Goal: Transaction & Acquisition: Purchase product/service

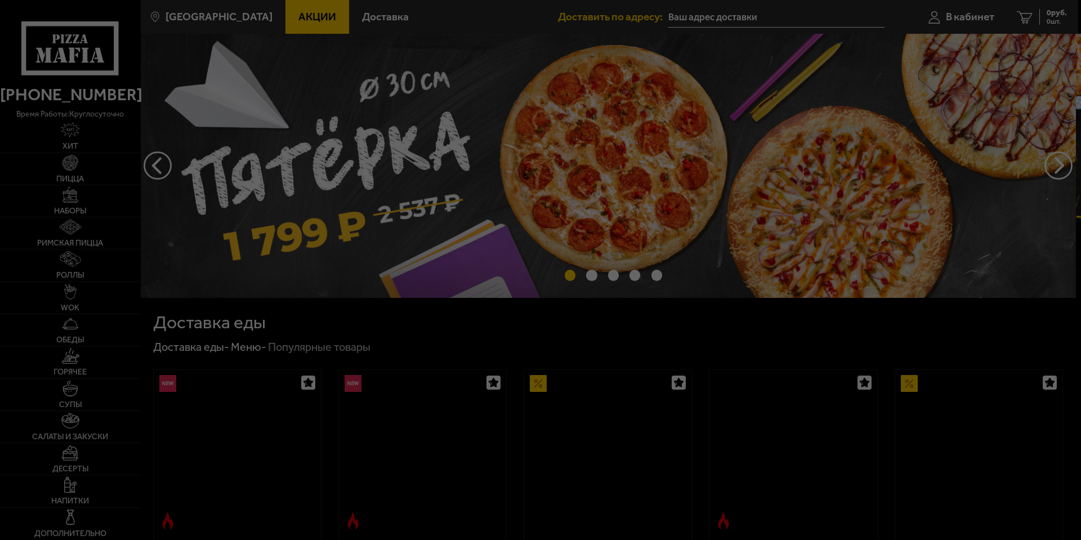
type input "[STREET_ADDRESS]"
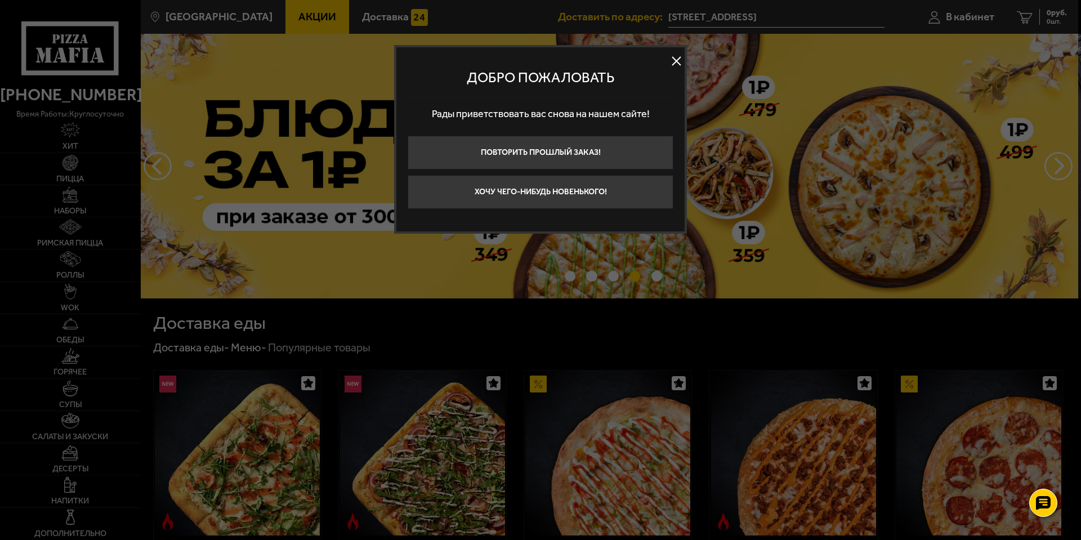
click at [680, 64] on button at bounding box center [676, 61] width 17 height 17
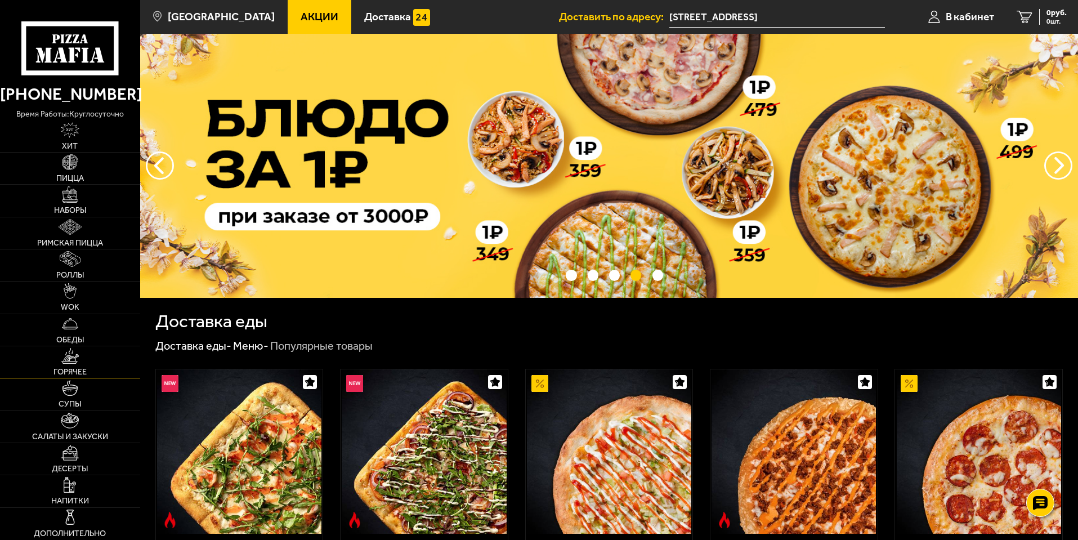
click at [48, 355] on link "Горячее" at bounding box center [70, 362] width 140 height 32
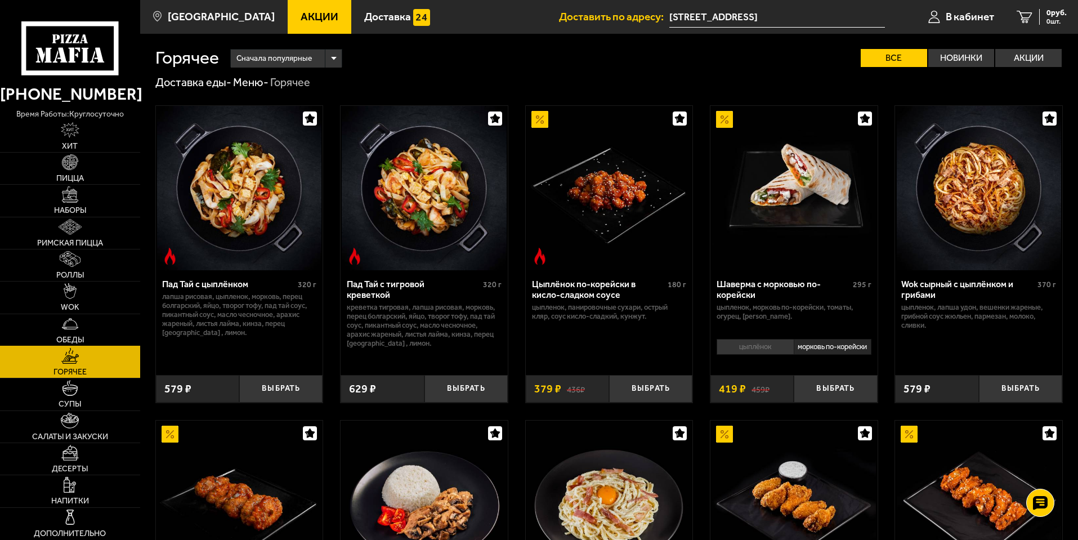
click at [99, 338] on link "Обеды" at bounding box center [70, 330] width 140 height 32
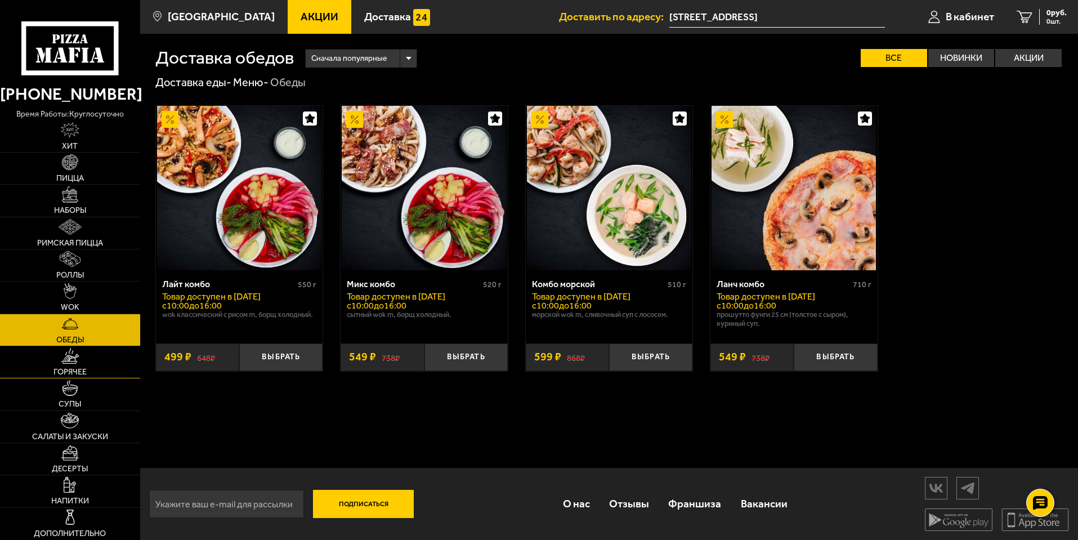
click at [93, 352] on link "Горячее" at bounding box center [70, 362] width 140 height 32
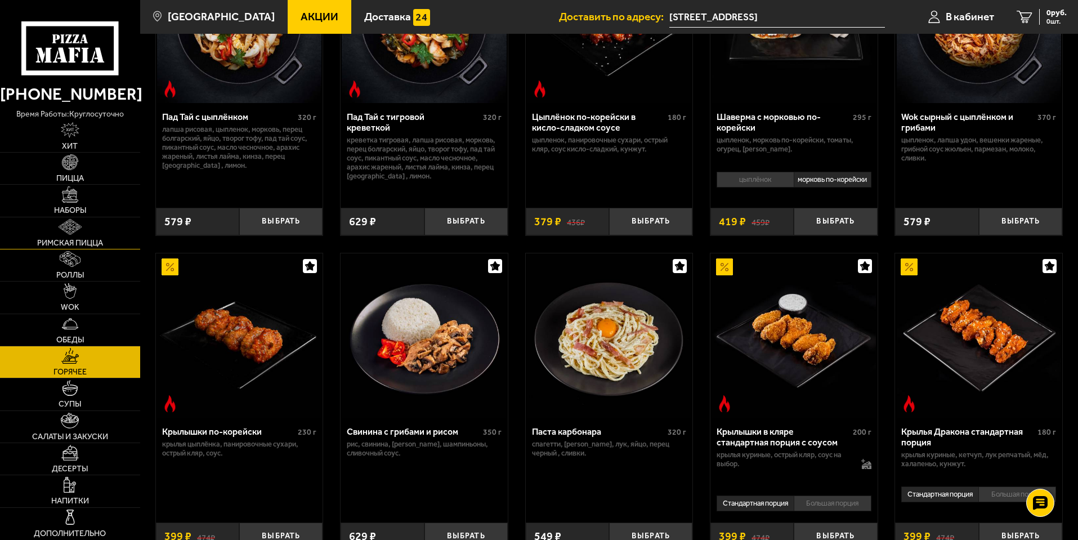
scroll to position [113, 0]
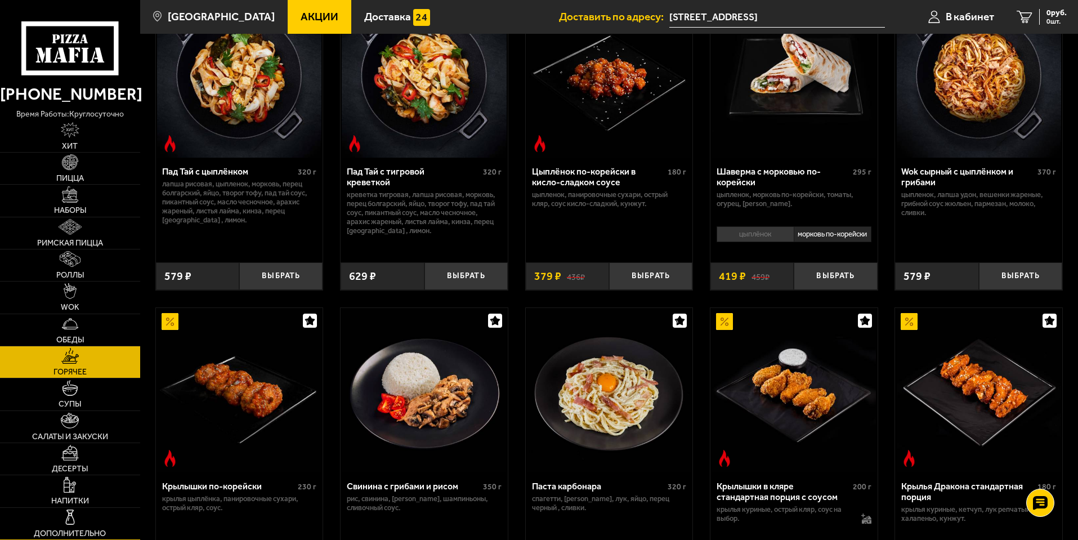
click at [117, 528] on link "Дополнительно" at bounding box center [70, 524] width 140 height 32
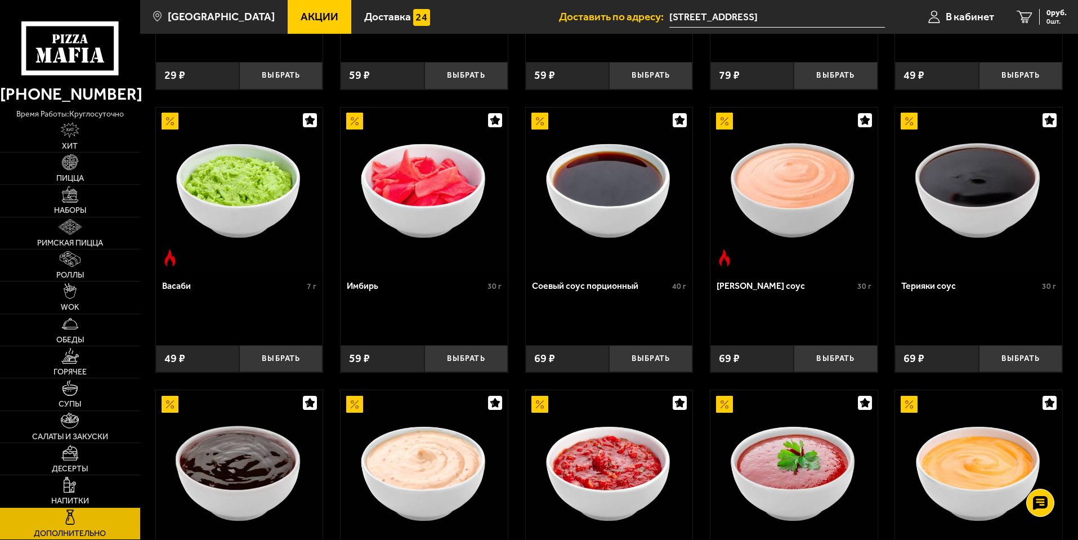
scroll to position [510, 0]
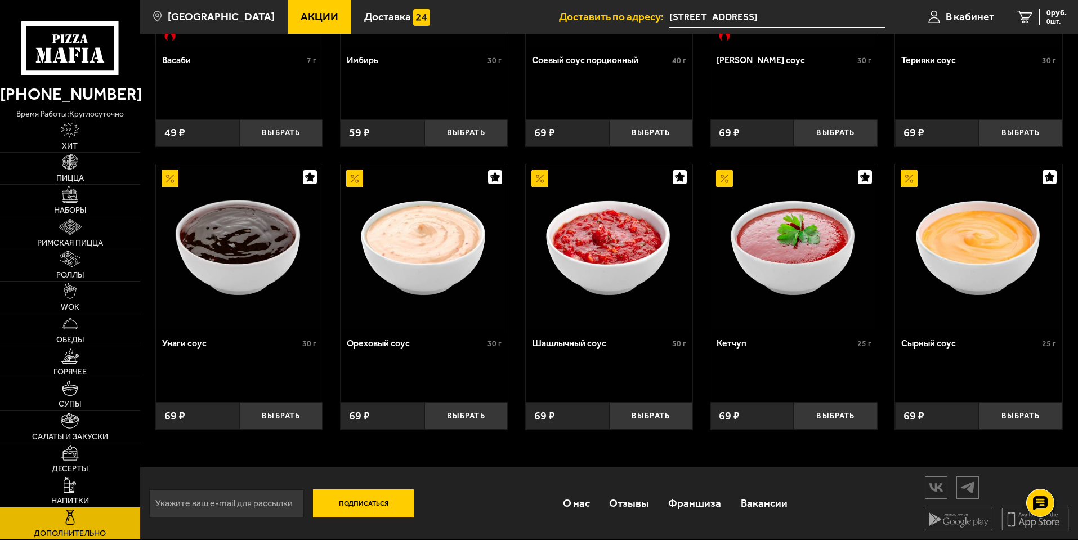
click at [107, 495] on link "Напитки" at bounding box center [70, 491] width 140 height 32
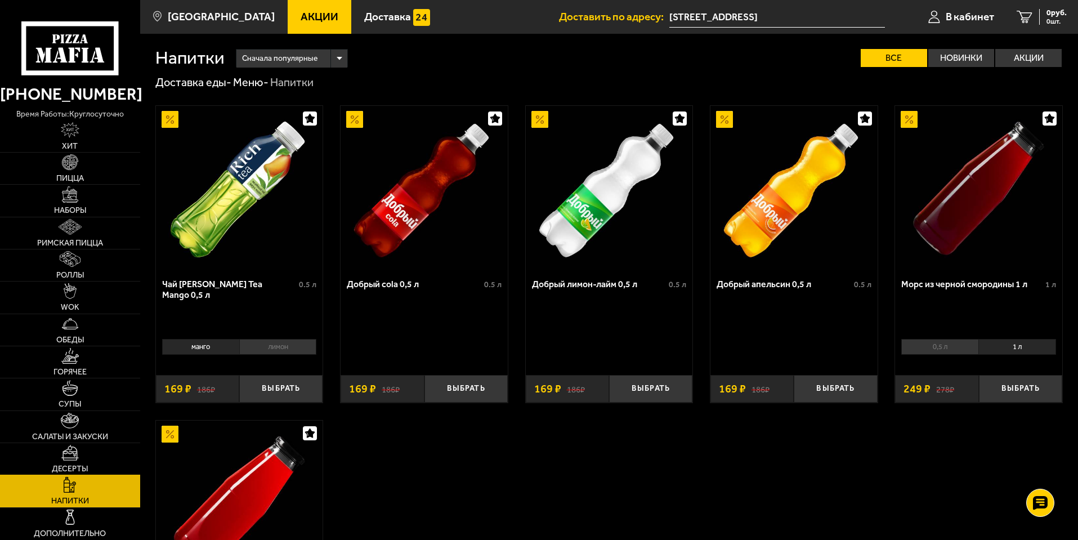
click at [85, 455] on link "Десерты" at bounding box center [70, 459] width 140 height 32
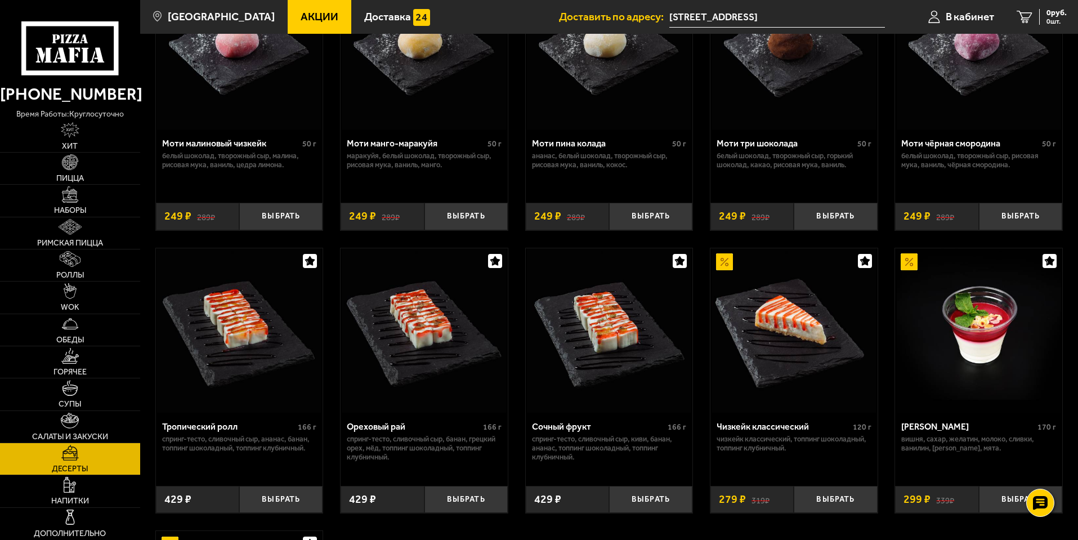
scroll to position [507, 0]
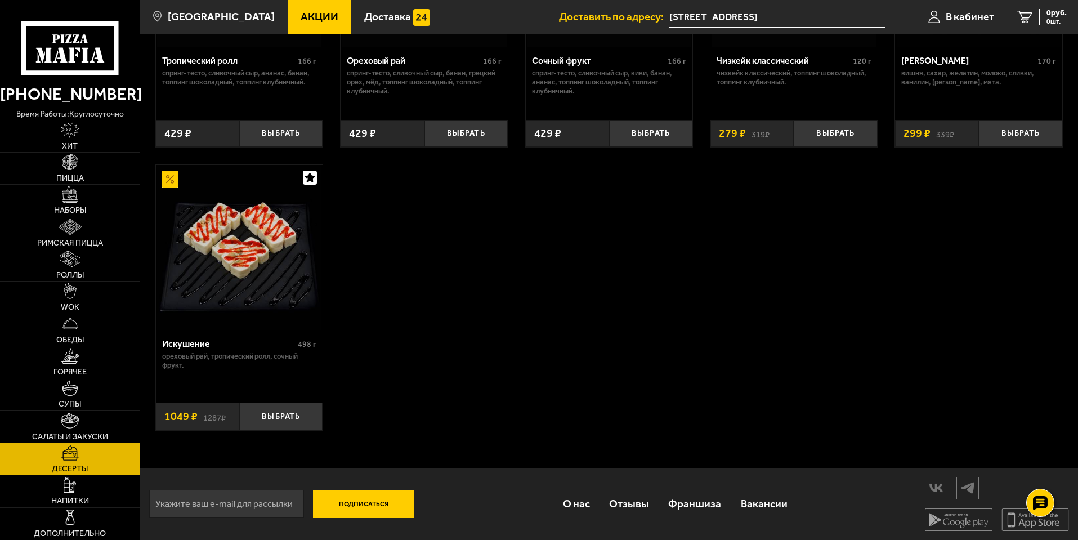
click at [104, 423] on link "Салаты и закуски" at bounding box center [70, 427] width 140 height 32
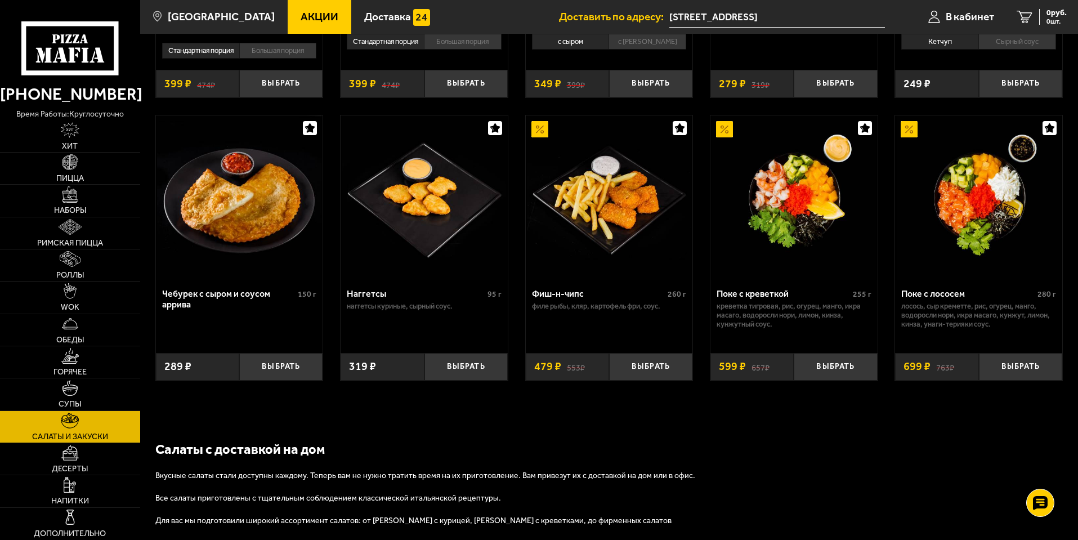
scroll to position [727, 0]
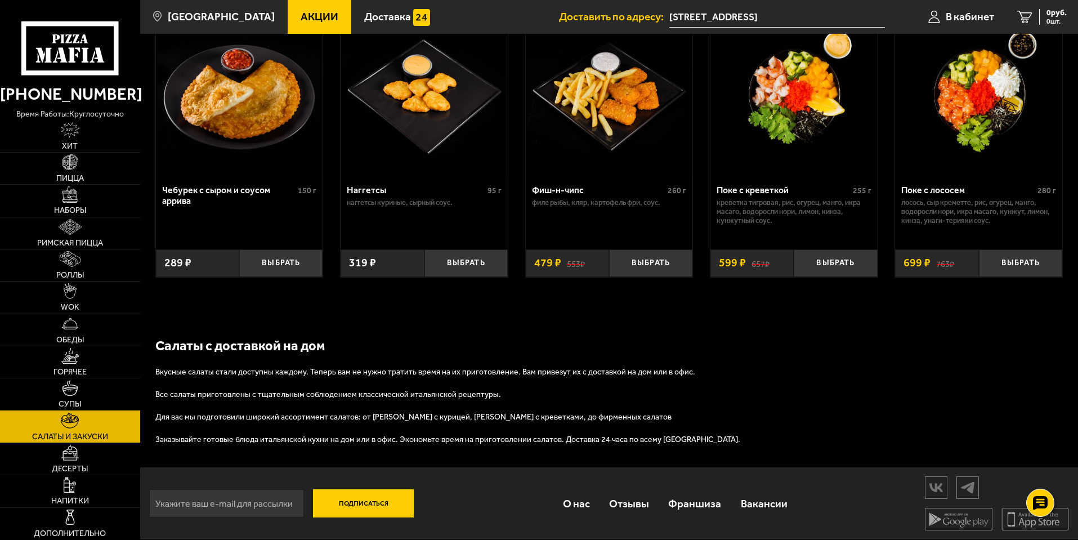
click at [98, 379] on link "Супы" at bounding box center [70, 394] width 140 height 32
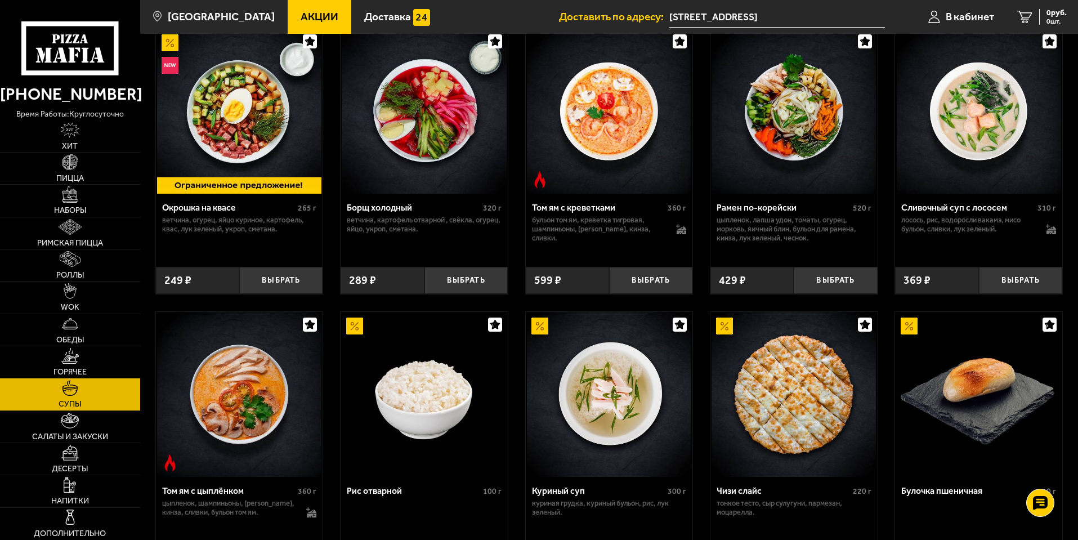
scroll to position [387, 0]
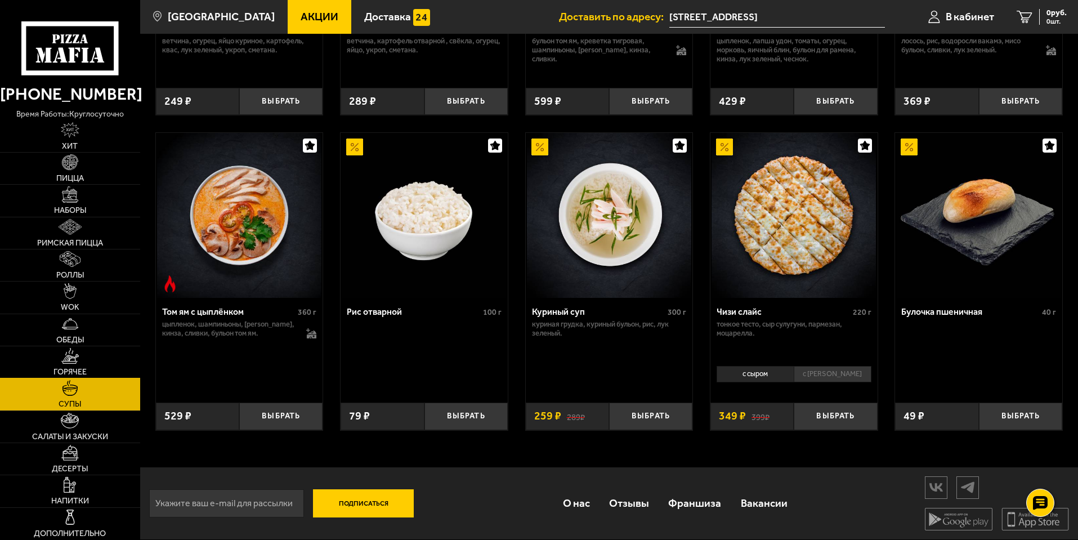
click at [90, 376] on link "Горячее" at bounding box center [70, 362] width 140 height 32
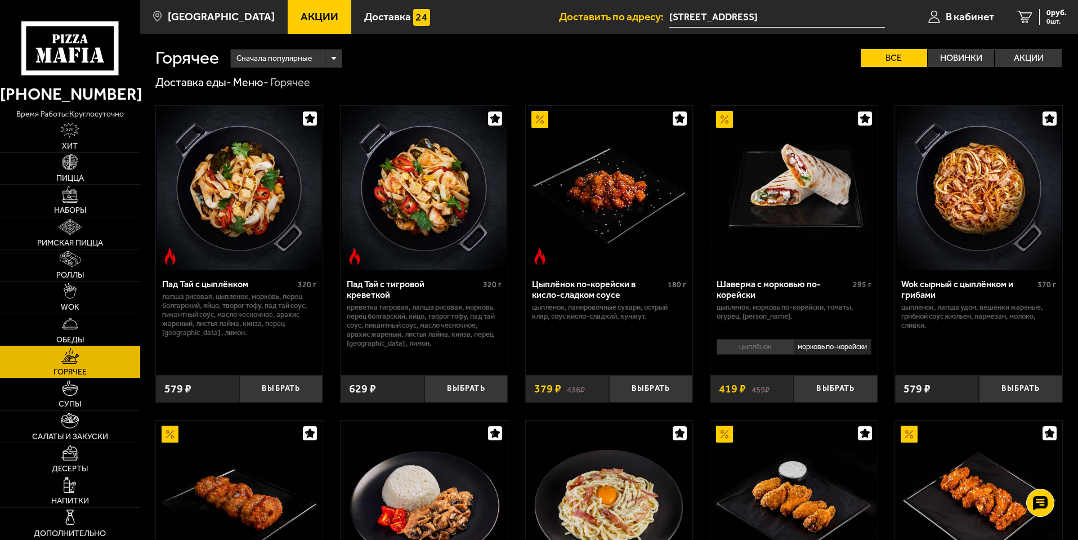
click at [67, 322] on img at bounding box center [70, 324] width 16 height 16
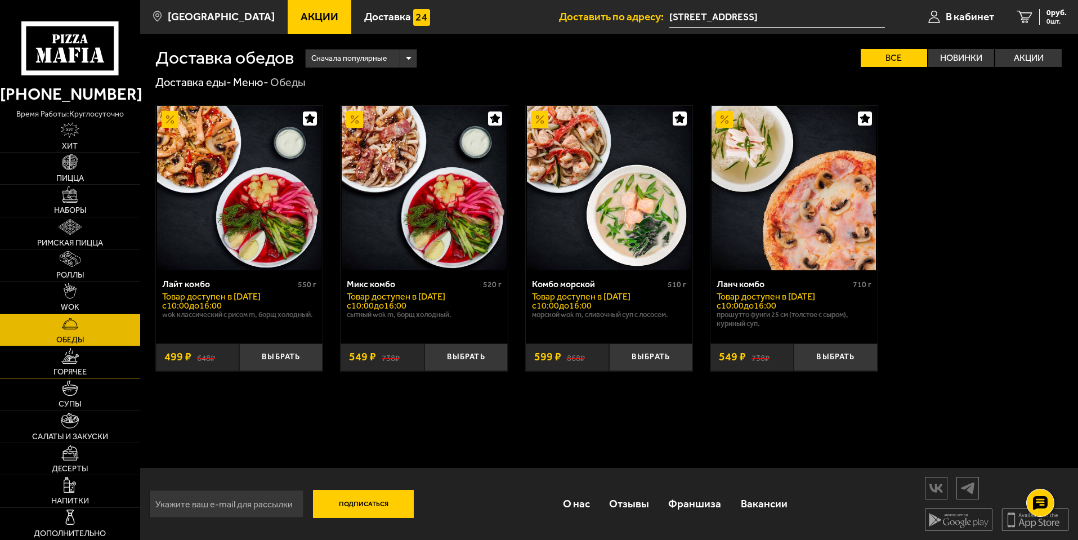
click at [55, 361] on link "Горячее" at bounding box center [70, 362] width 140 height 32
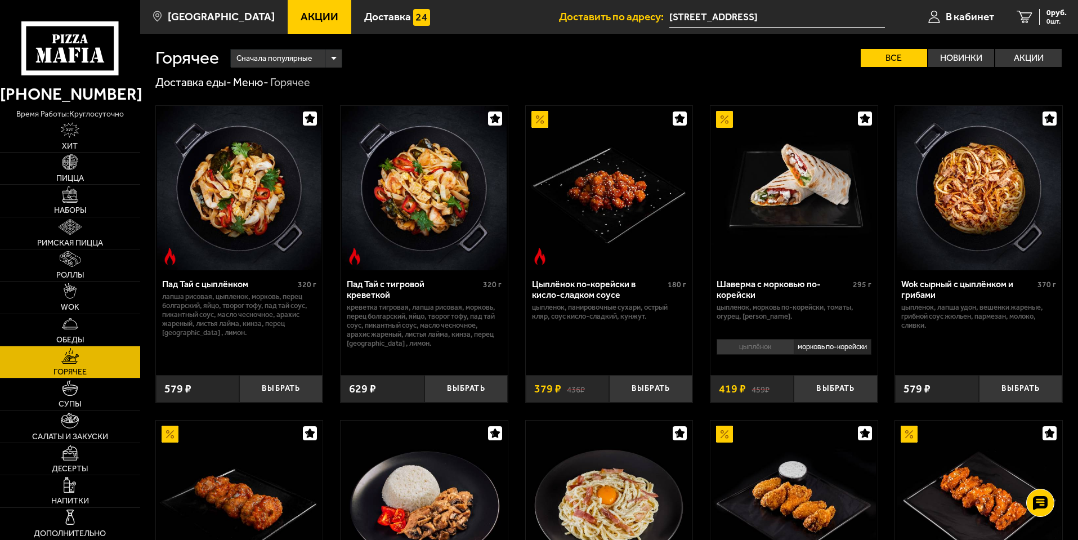
click at [751, 345] on li "цыплёнок" at bounding box center [755, 347] width 77 height 16
click at [820, 349] on li "морковь по-корейски" at bounding box center [833, 347] width 78 height 16
click at [788, 352] on li "цыплёнок" at bounding box center [755, 347] width 77 height 16
click at [851, 342] on li "морковь по-корейски" at bounding box center [833, 347] width 78 height 16
click at [745, 355] on li "цыплёнок" at bounding box center [755, 347] width 77 height 16
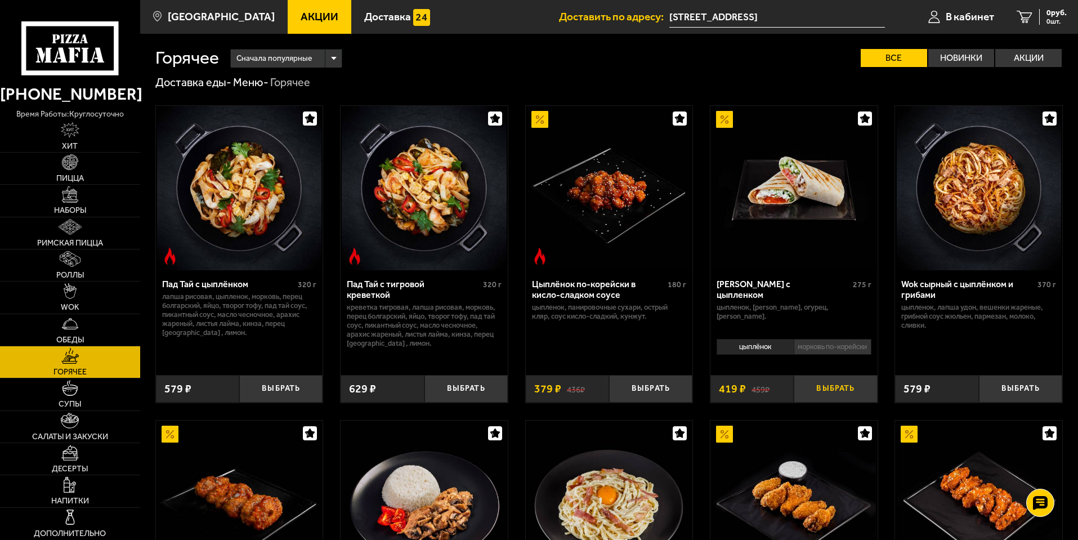
click at [833, 391] on button "Выбрать" at bounding box center [835, 389] width 83 height 28
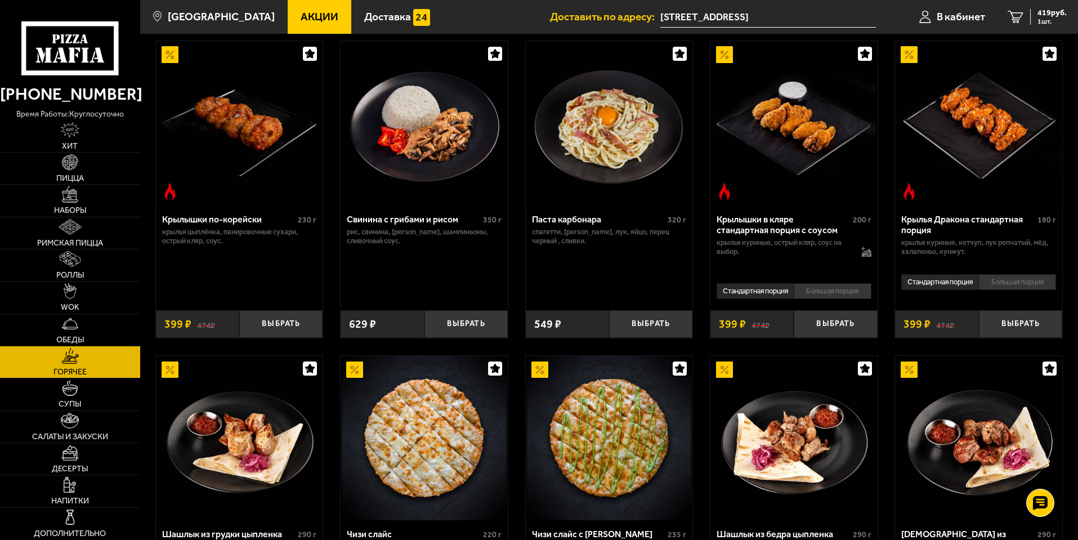
scroll to position [282, 0]
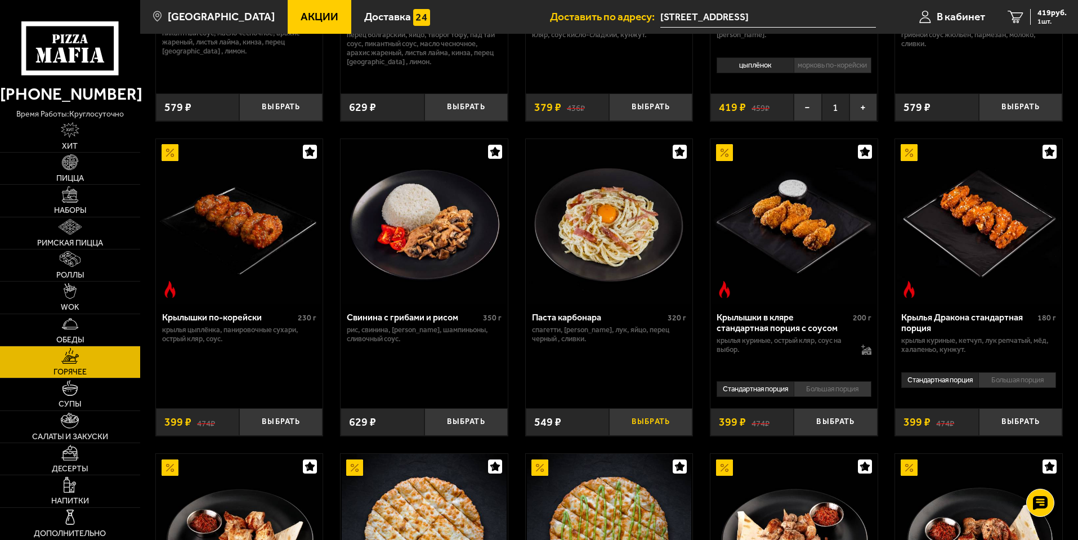
click at [628, 427] on button "Выбрать" at bounding box center [650, 422] width 83 height 28
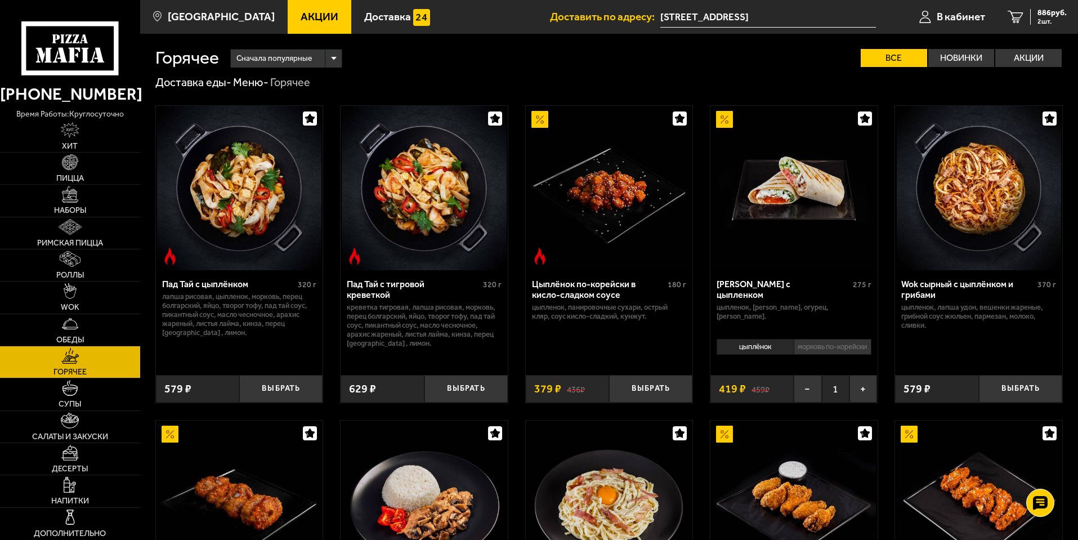
click at [949, 151] on img at bounding box center [979, 188] width 164 height 164
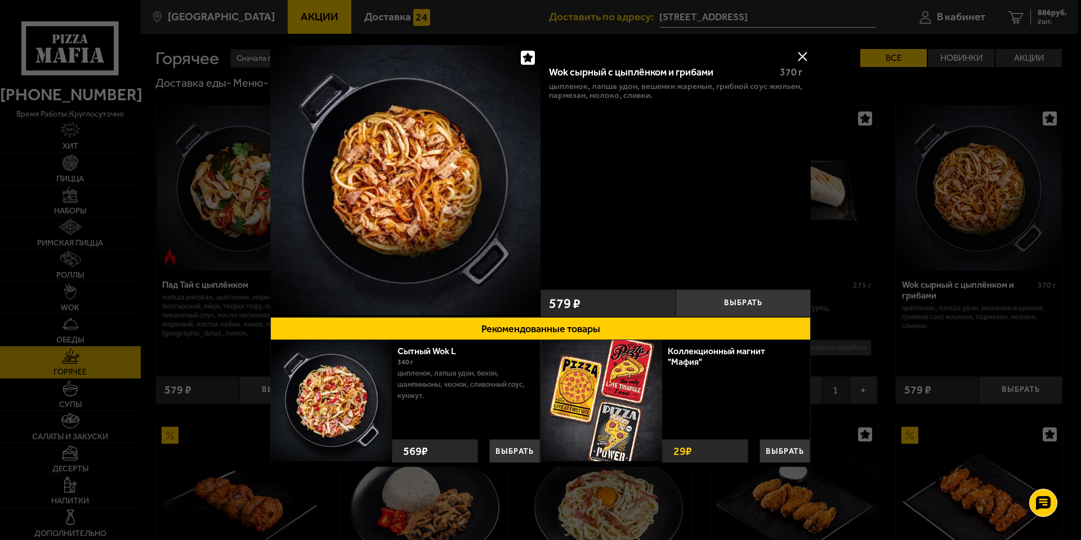
click at [917, 176] on div at bounding box center [540, 270] width 1081 height 540
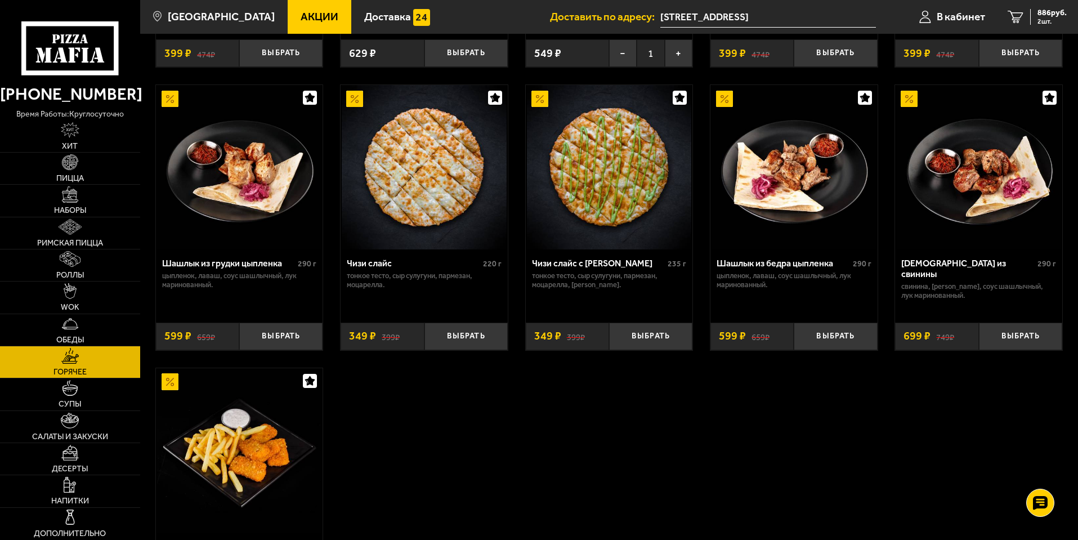
scroll to position [676, 0]
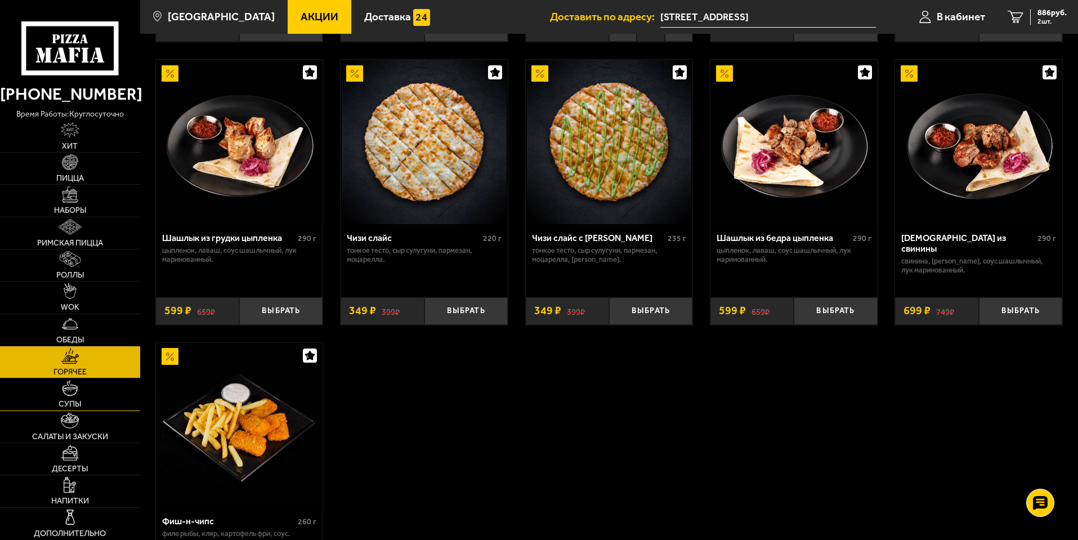
click at [12, 400] on link "Супы" at bounding box center [70, 394] width 140 height 32
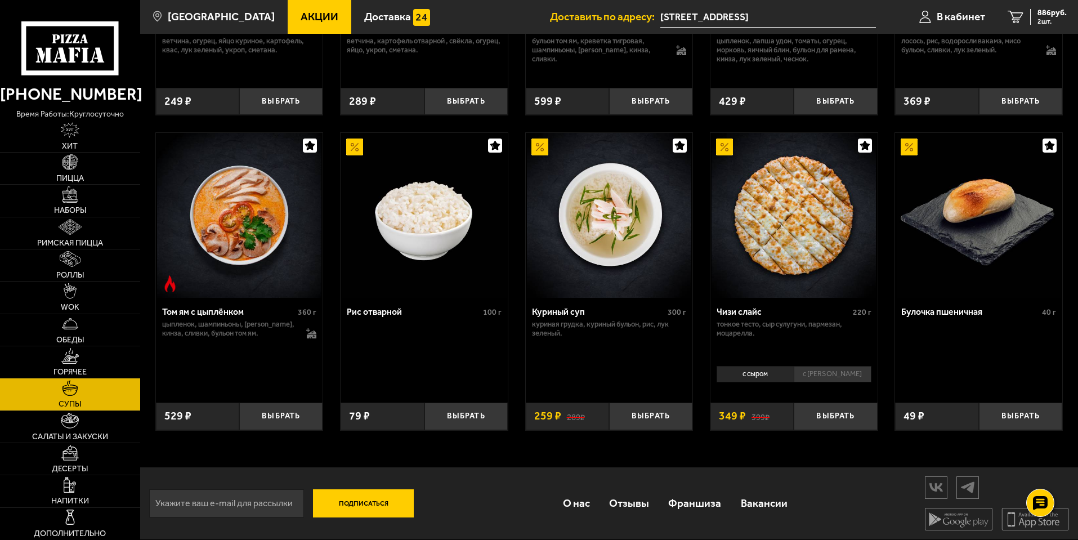
scroll to position [387, 0]
click at [99, 250] on link "Роллы" at bounding box center [70, 265] width 140 height 32
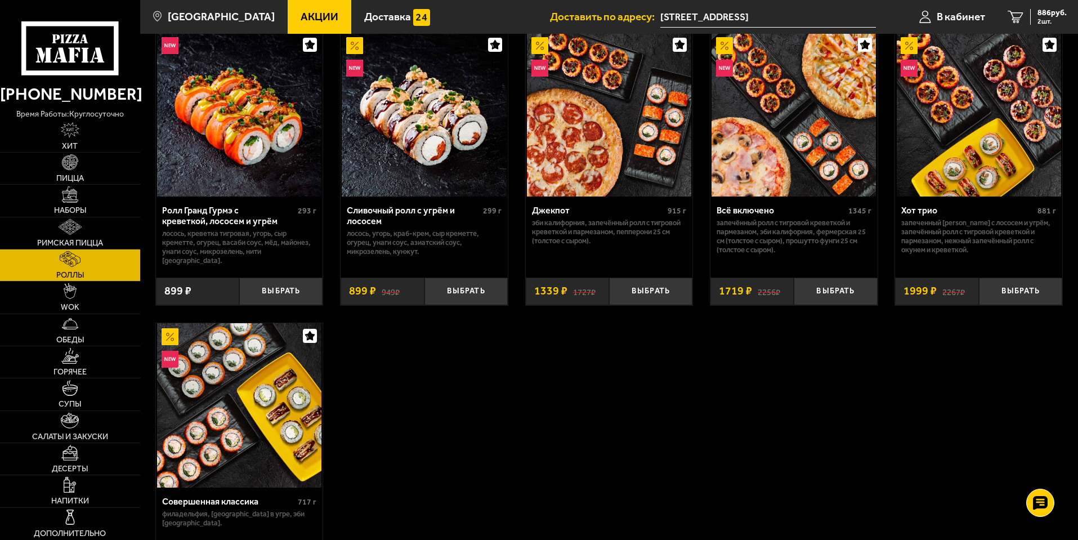
scroll to position [619, 0]
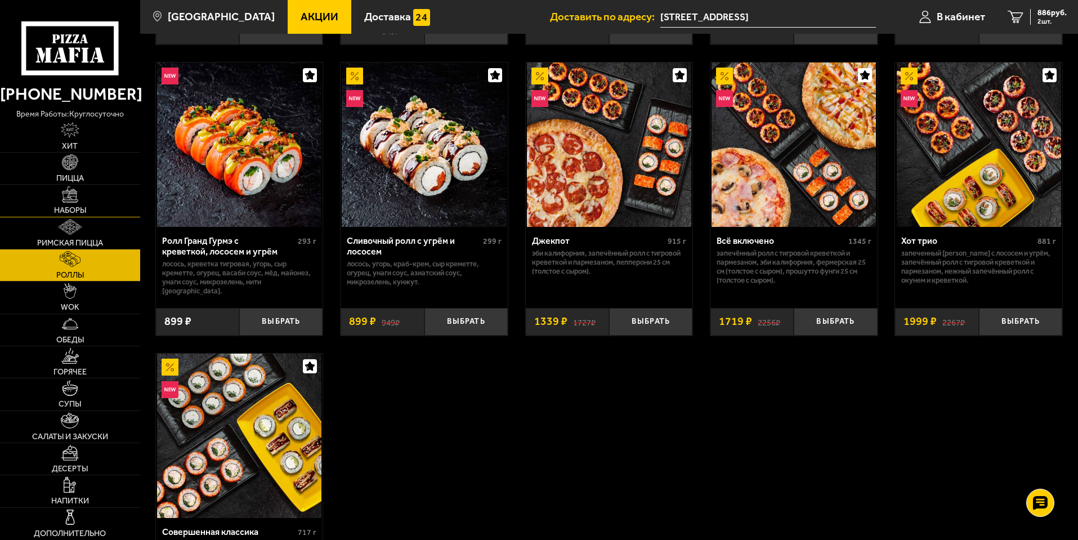
click at [58, 208] on span "Наборы" at bounding box center [70, 211] width 32 height 8
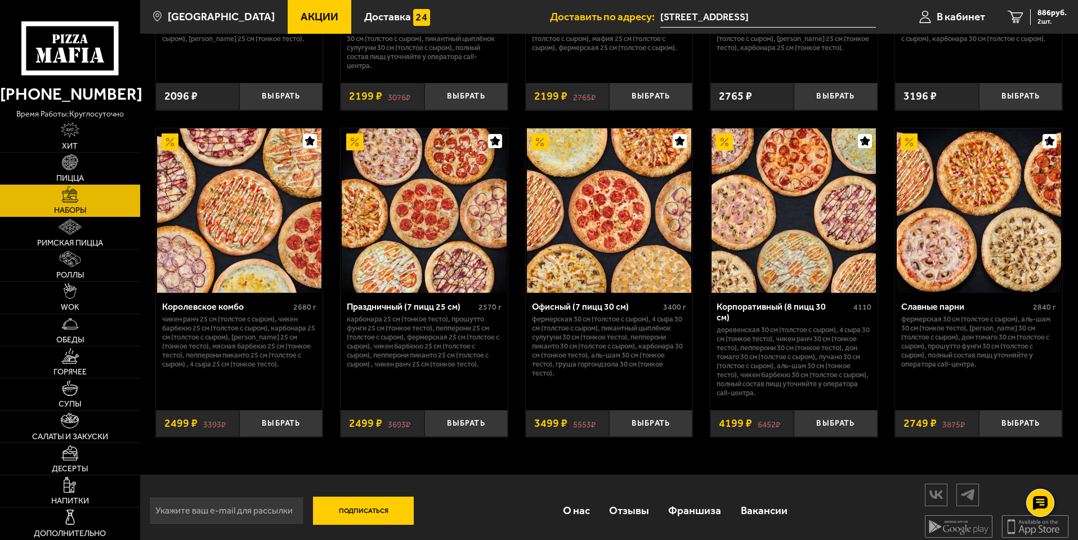
scroll to position [1701, 0]
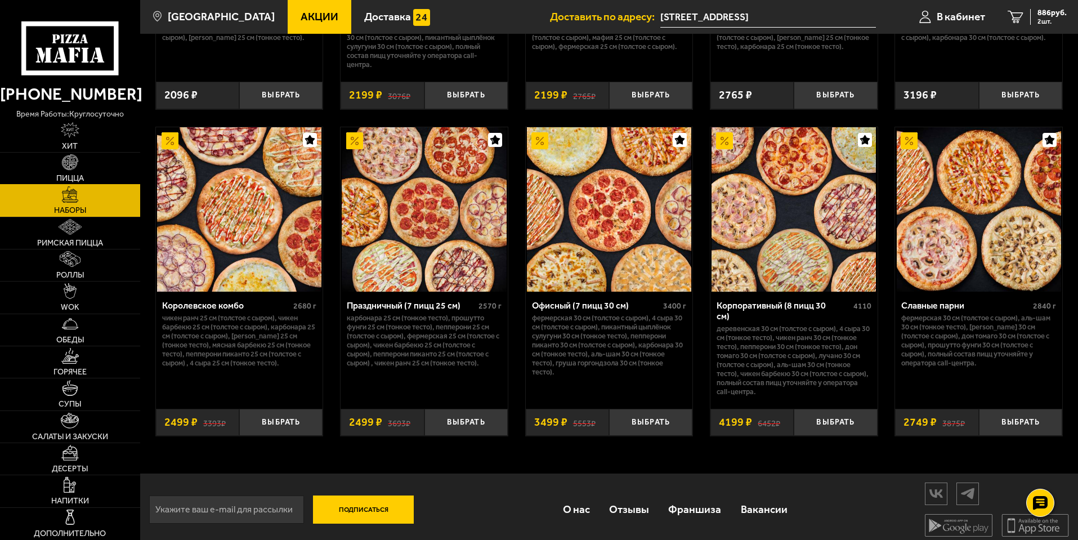
click at [86, 158] on link "Пицца" at bounding box center [70, 169] width 140 height 32
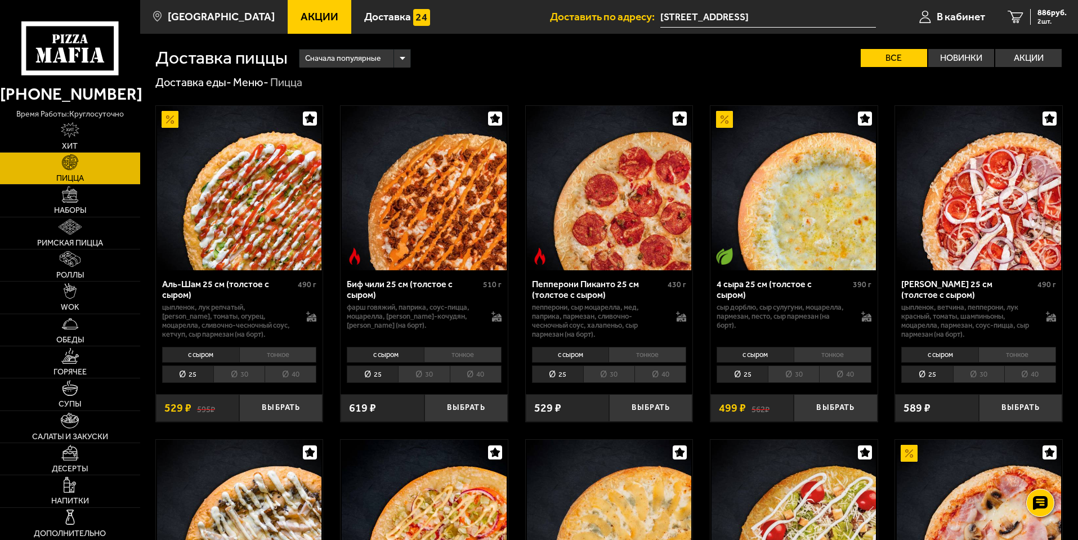
click at [226, 386] on div "с сыром тонкое 25 30 40 Топпинги" at bounding box center [239, 364] width 167 height 43
click at [234, 368] on li "30" at bounding box center [238, 373] width 51 height 17
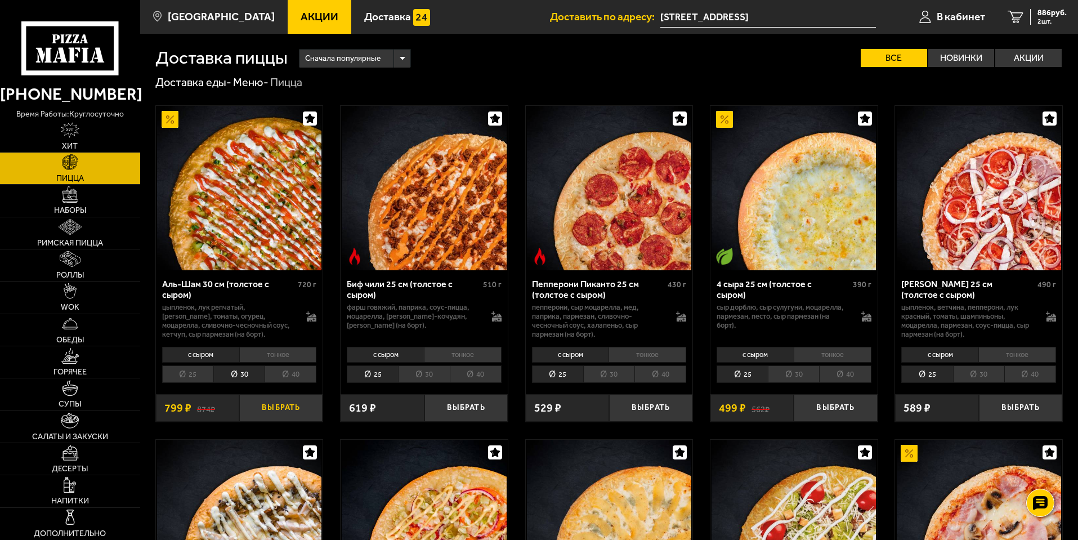
click at [253, 404] on button "Выбрать" at bounding box center [280, 408] width 83 height 28
click at [93, 127] on link "Хит" at bounding box center [70, 136] width 140 height 32
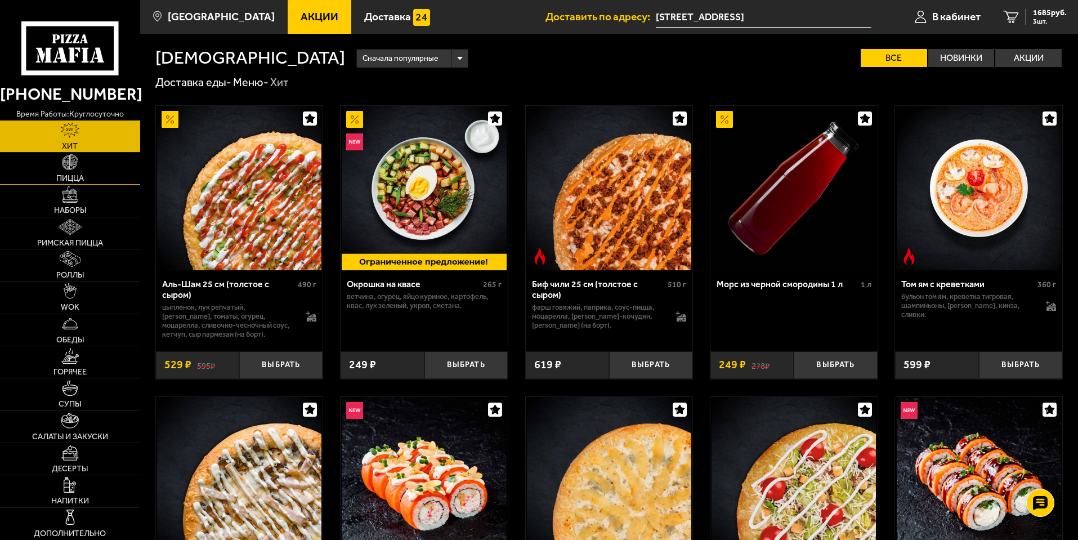
click at [82, 162] on link "Пицца" at bounding box center [70, 169] width 140 height 32
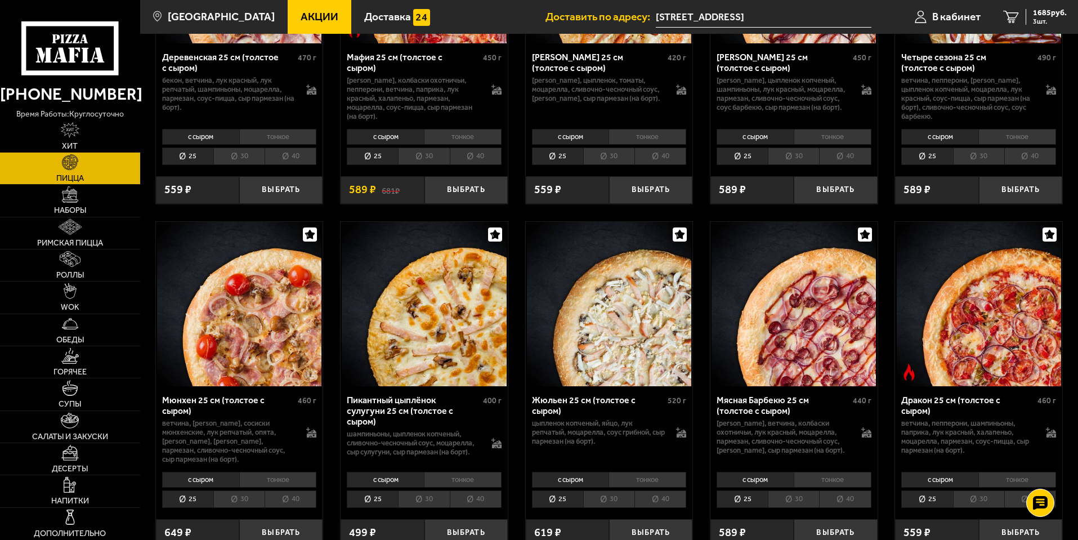
scroll to position [1239, 0]
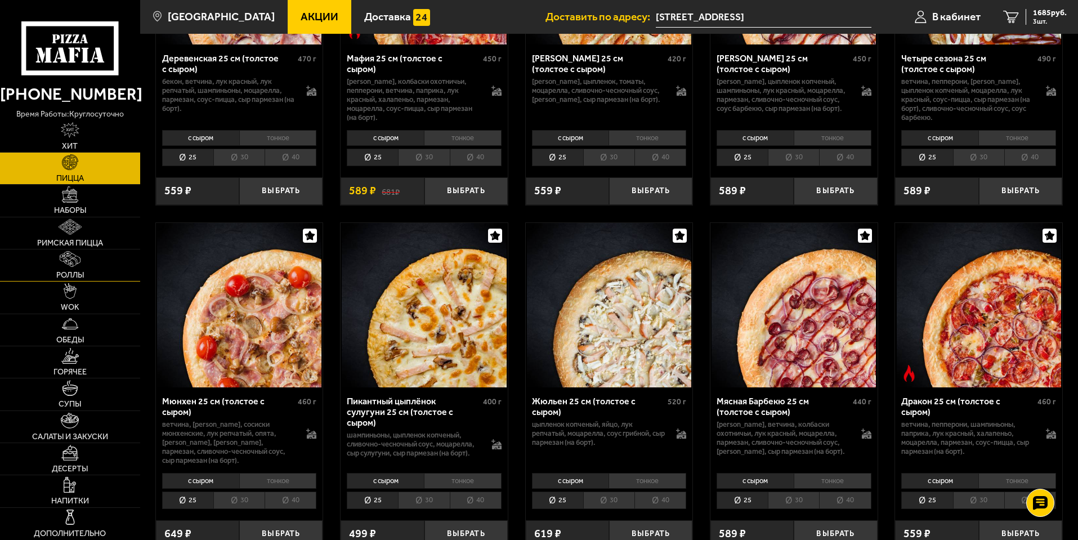
click at [87, 258] on link "Роллы" at bounding box center [70, 265] width 140 height 32
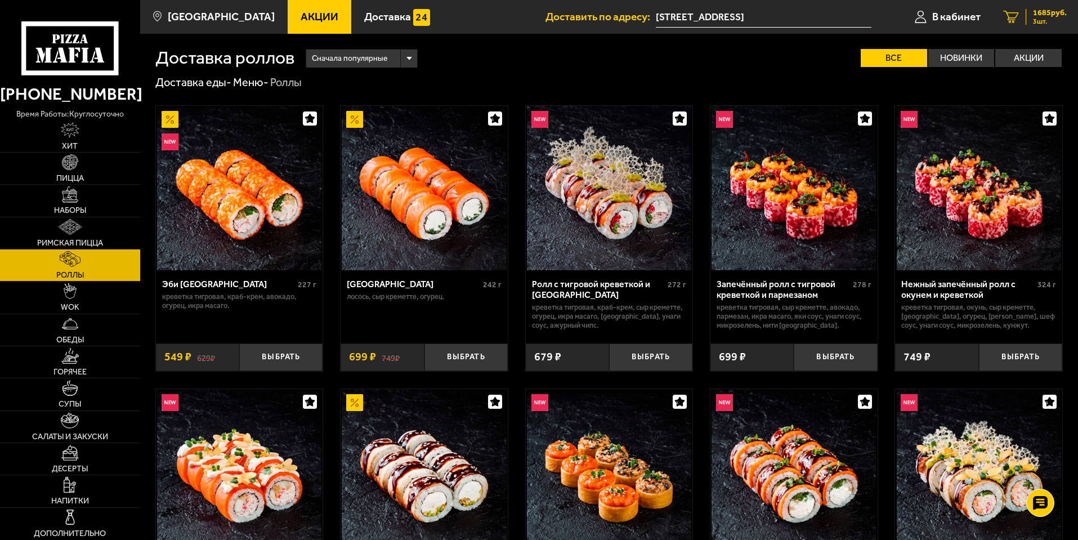
click at [1011, 11] on icon "3" at bounding box center [1011, 17] width 16 height 13
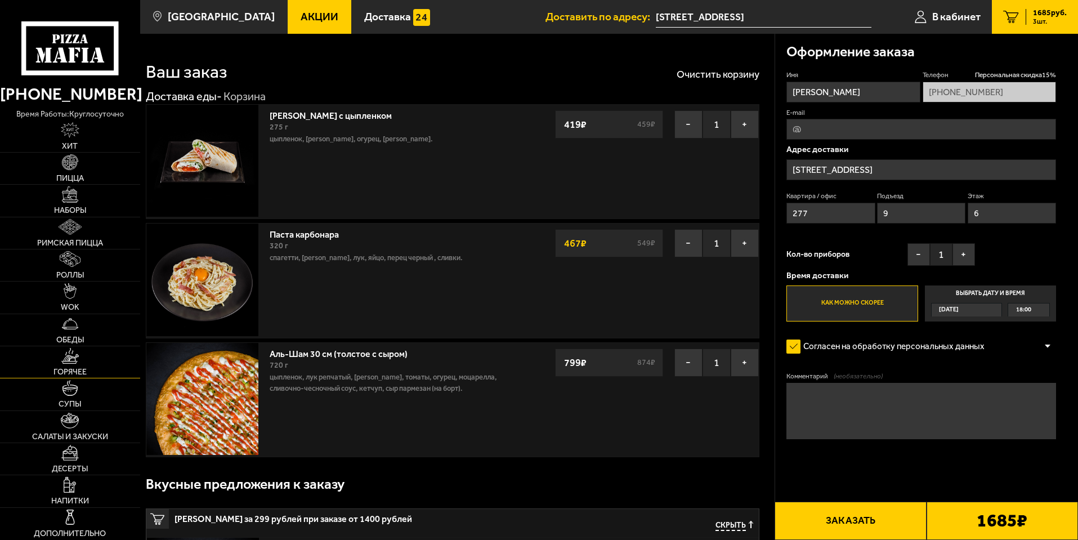
click at [92, 363] on link "Горячее" at bounding box center [70, 362] width 140 height 32
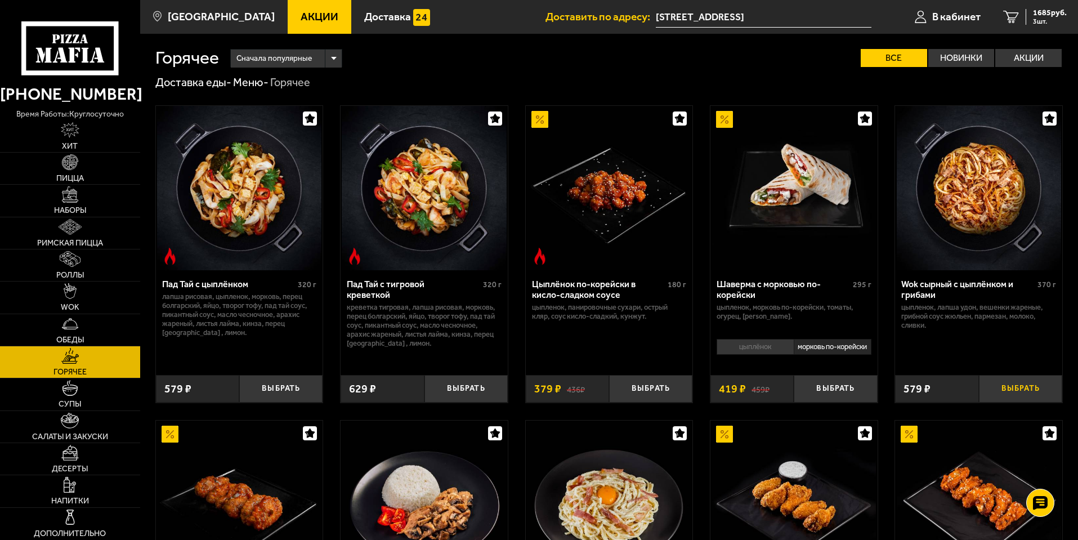
click at [1009, 390] on button "Выбрать" at bounding box center [1020, 389] width 83 height 28
click at [1036, 12] on span "2177 руб." at bounding box center [1050, 13] width 34 height 8
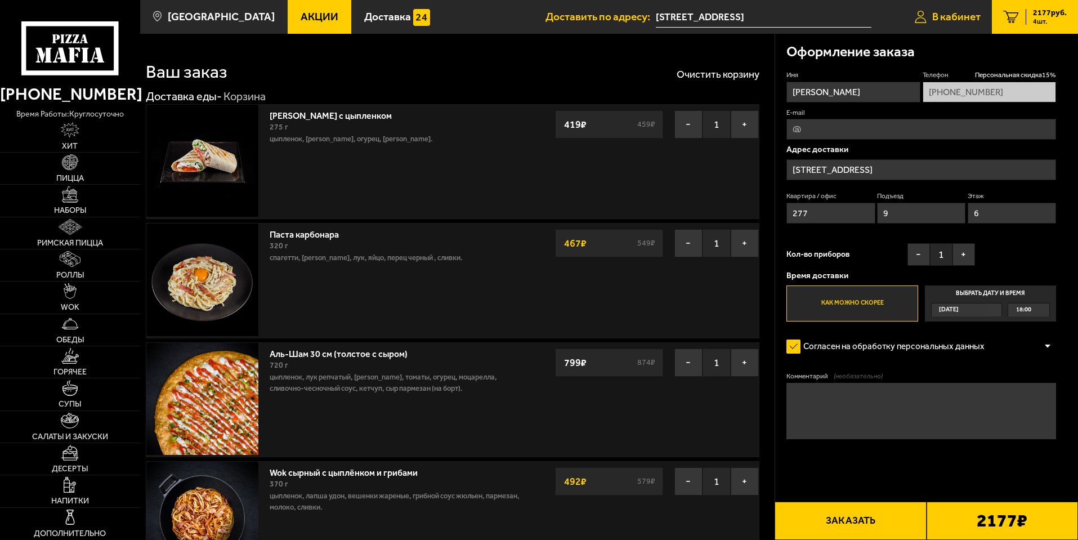
click at [937, 14] on span "В кабинет" at bounding box center [956, 16] width 48 height 11
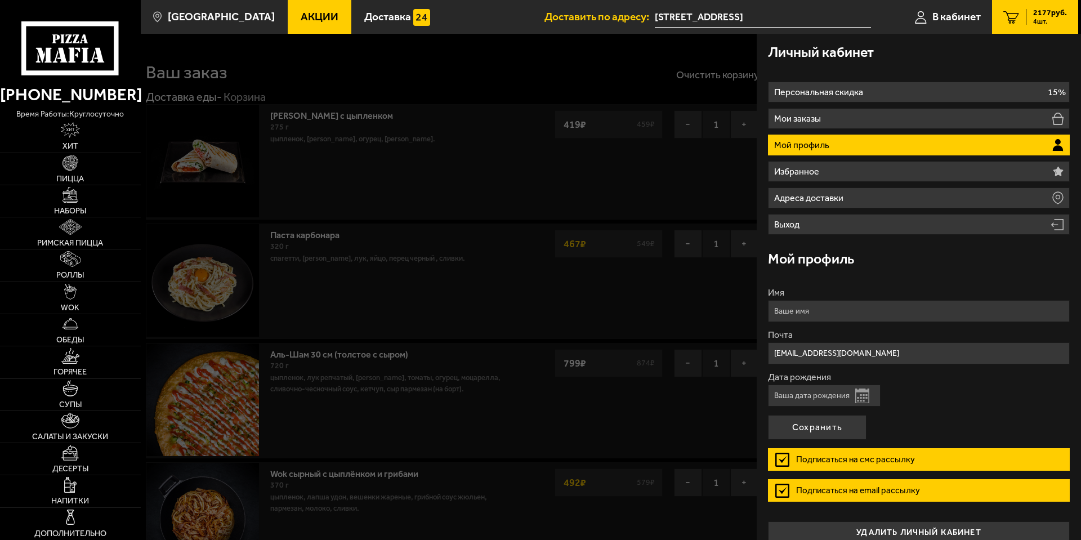
click at [458, 73] on div at bounding box center [681, 304] width 1081 height 540
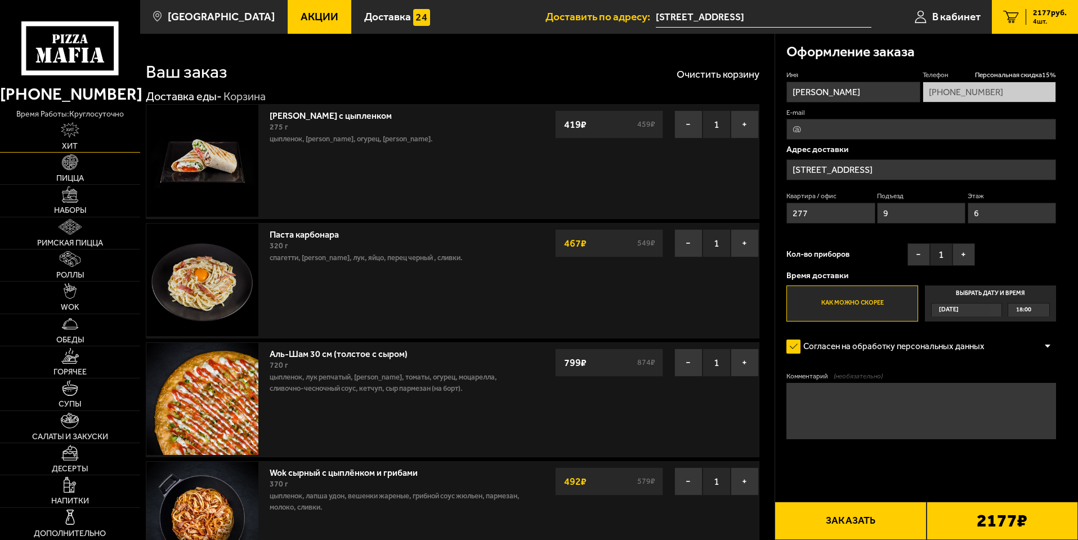
click at [69, 143] on span "Хит" at bounding box center [70, 146] width 16 height 8
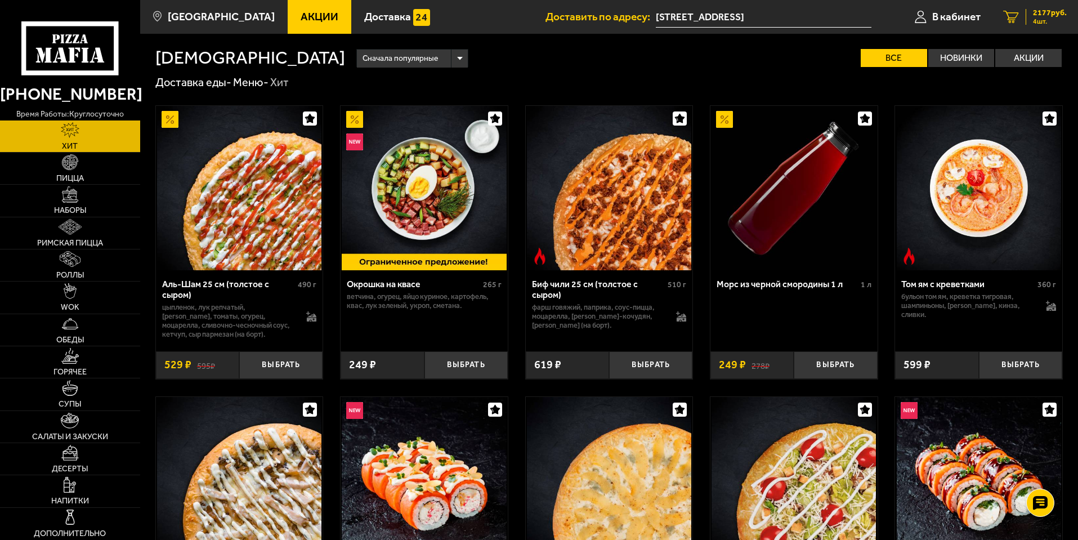
click at [1032, 25] on link "4 2177 руб. 4 шт." at bounding box center [1035, 17] width 86 height 34
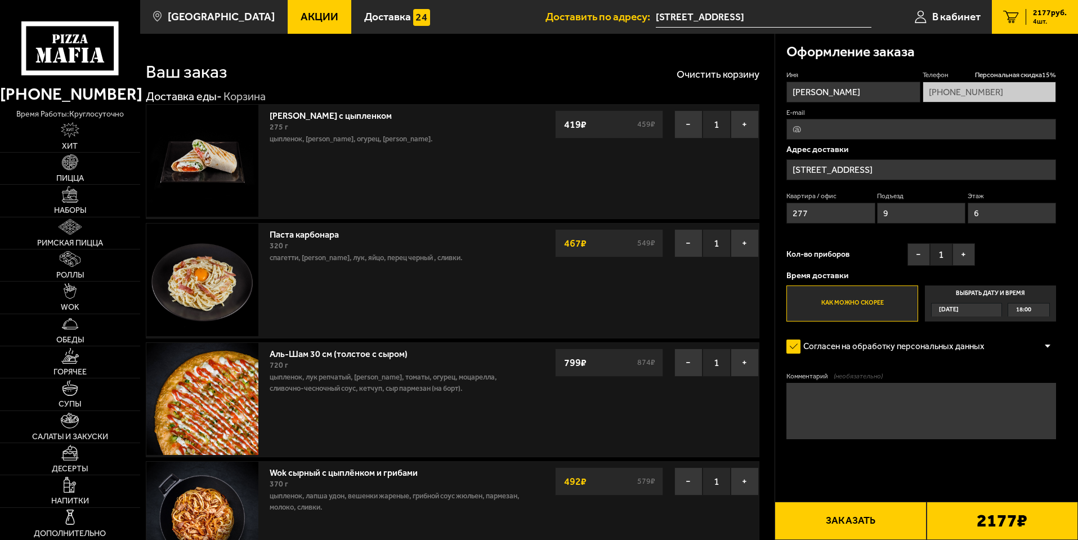
scroll to position [225, 0]
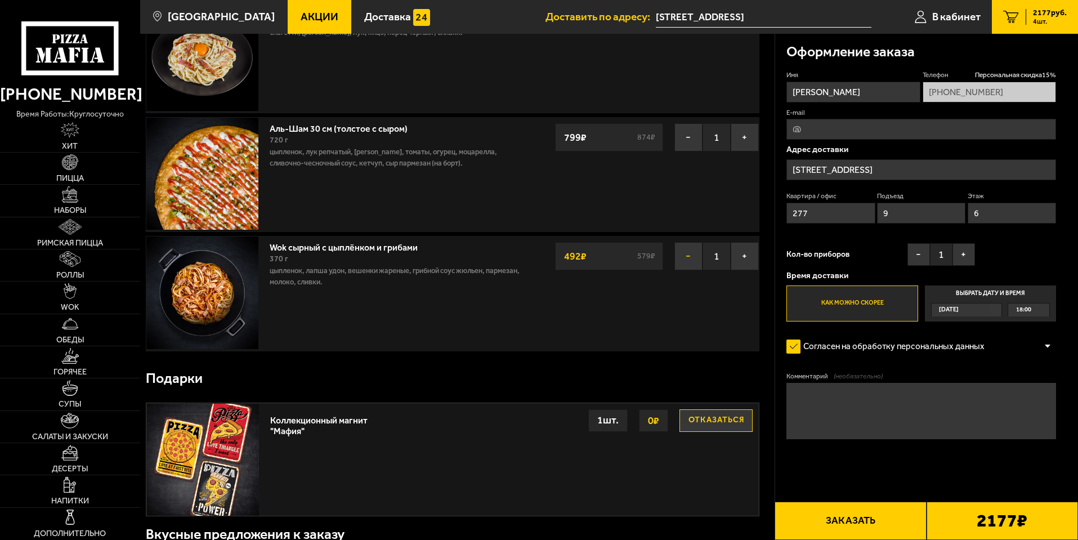
click at [690, 253] on button "−" at bounding box center [688, 256] width 28 height 28
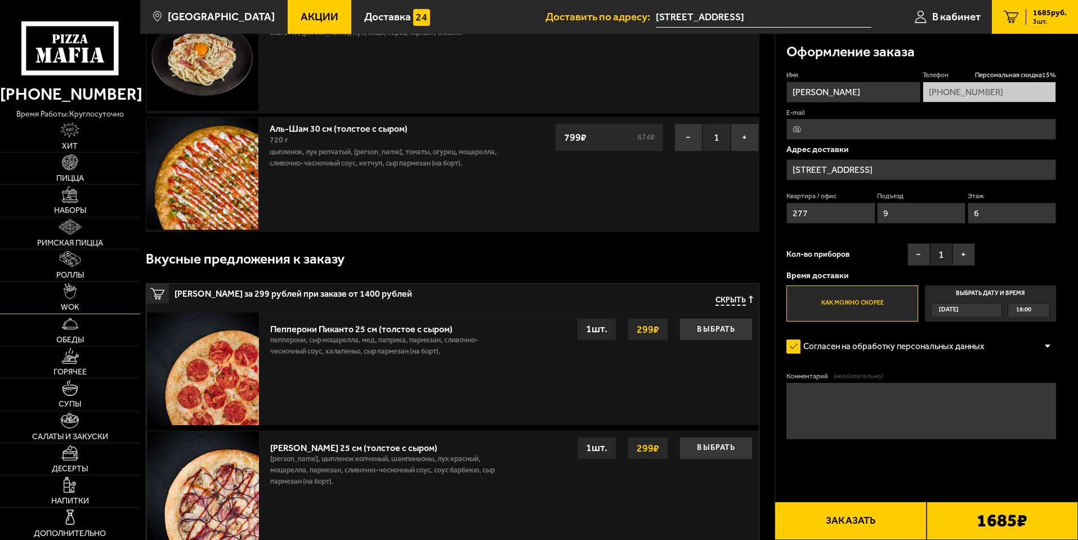
click at [64, 312] on link "WOK" at bounding box center [70, 298] width 140 height 32
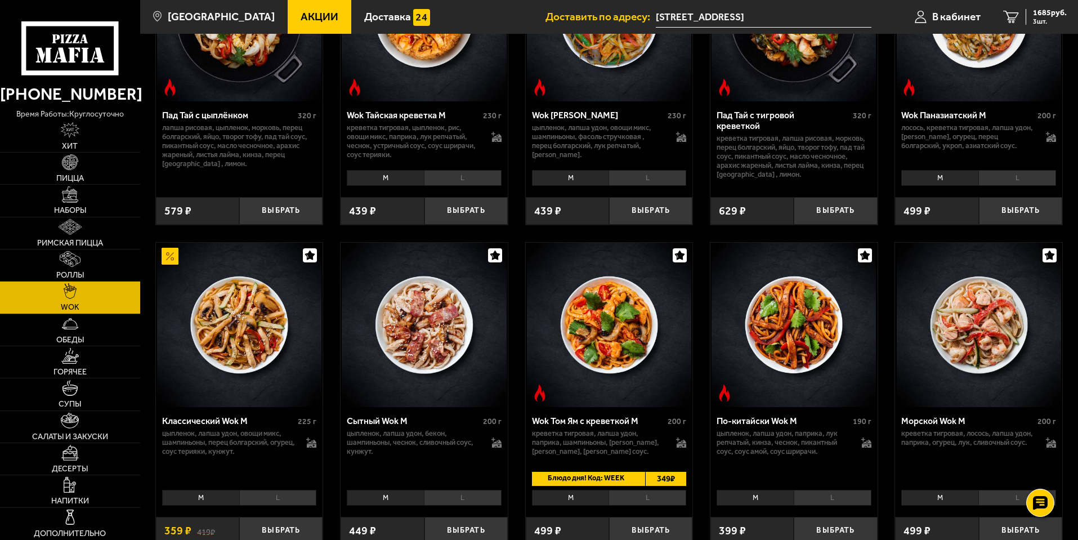
scroll to position [225, 0]
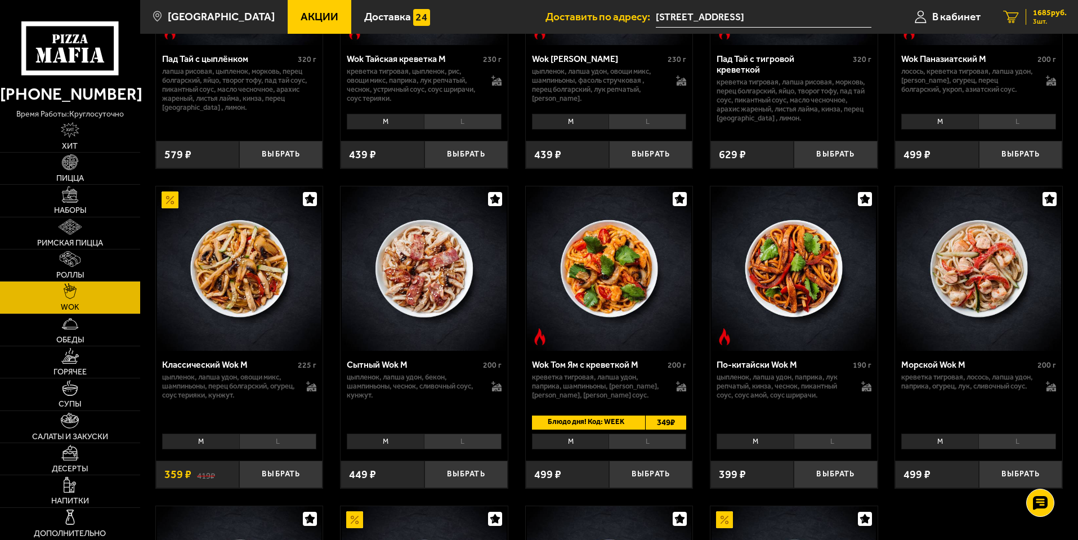
click at [1040, 16] on span "1685 руб." at bounding box center [1050, 13] width 34 height 8
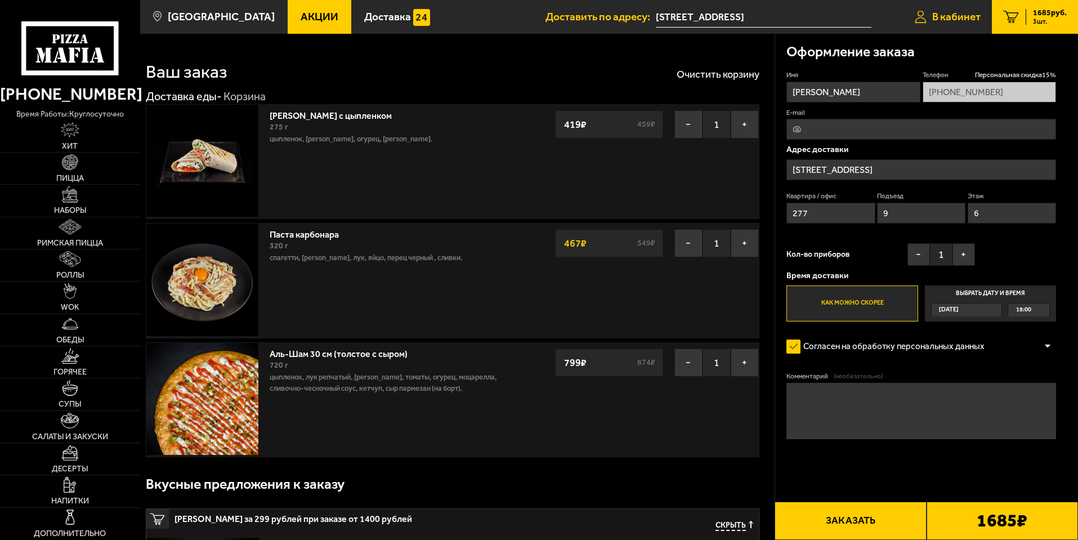
click at [958, 13] on span "В кабинет" at bounding box center [956, 16] width 48 height 11
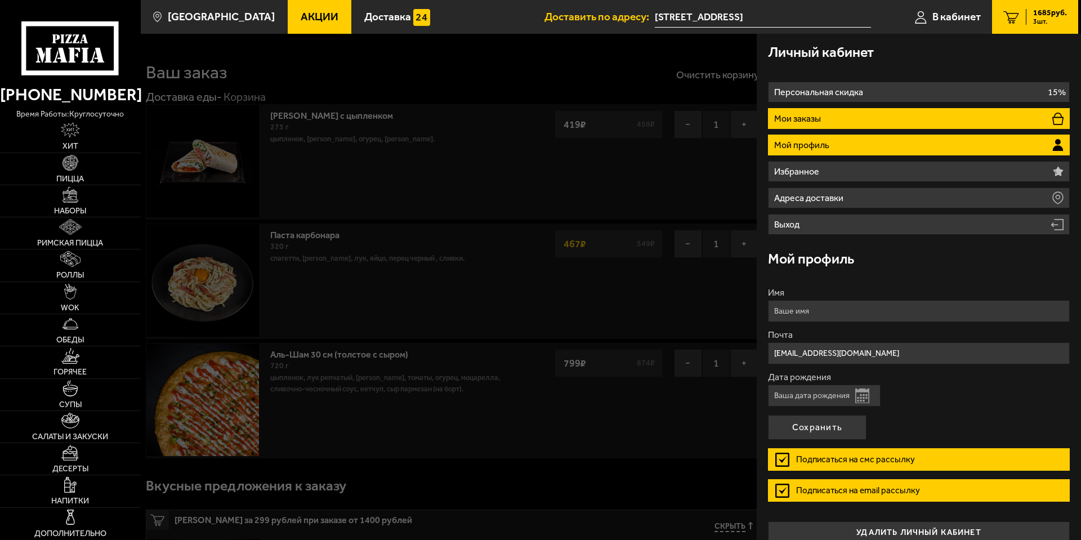
click at [821, 115] on p "Мои заказы" at bounding box center [799, 118] width 50 height 9
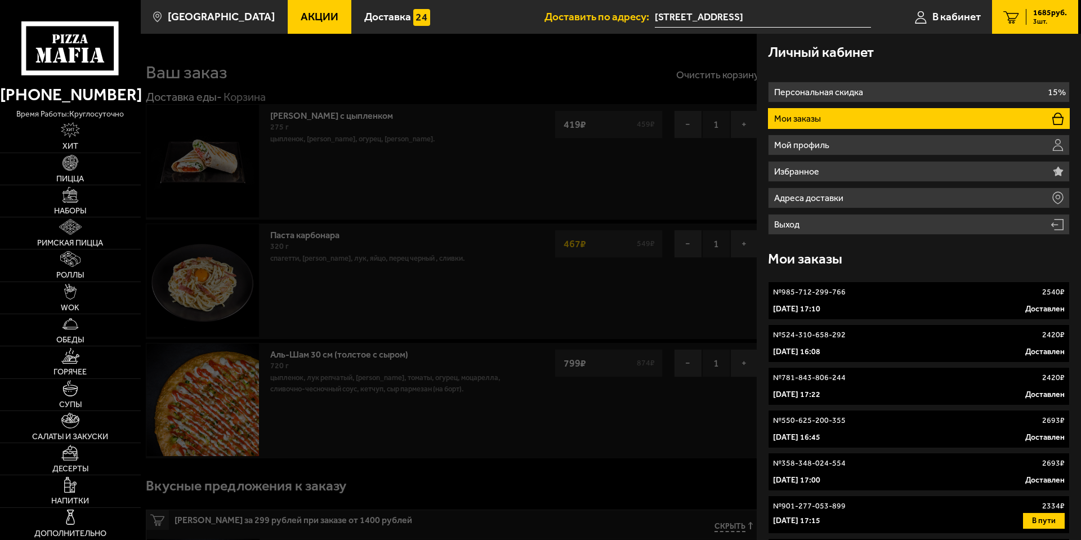
click at [325, 104] on div at bounding box center [681, 304] width 1081 height 540
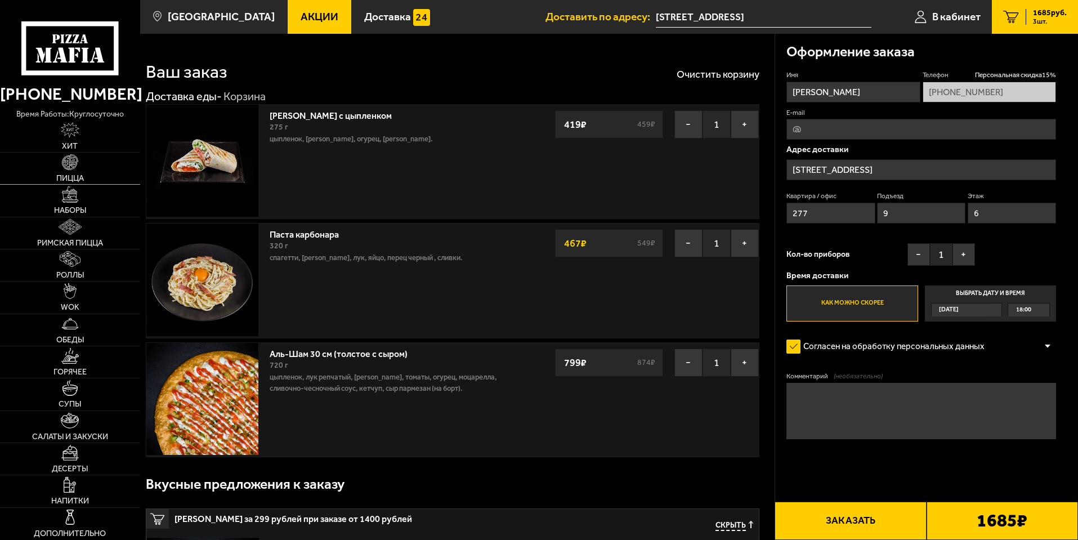
click at [83, 157] on link "Пицца" at bounding box center [70, 169] width 140 height 32
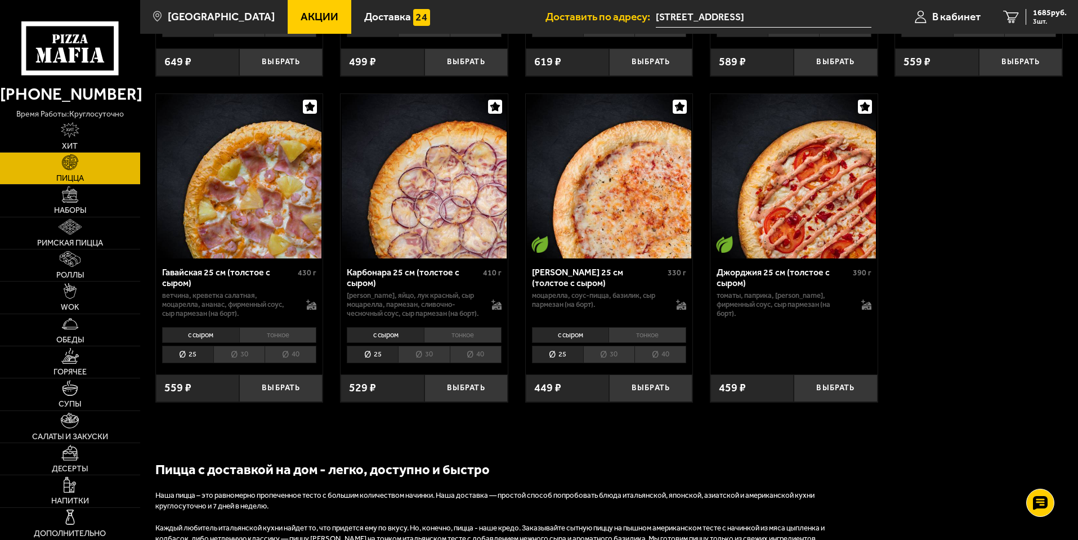
scroll to position [1745, 0]
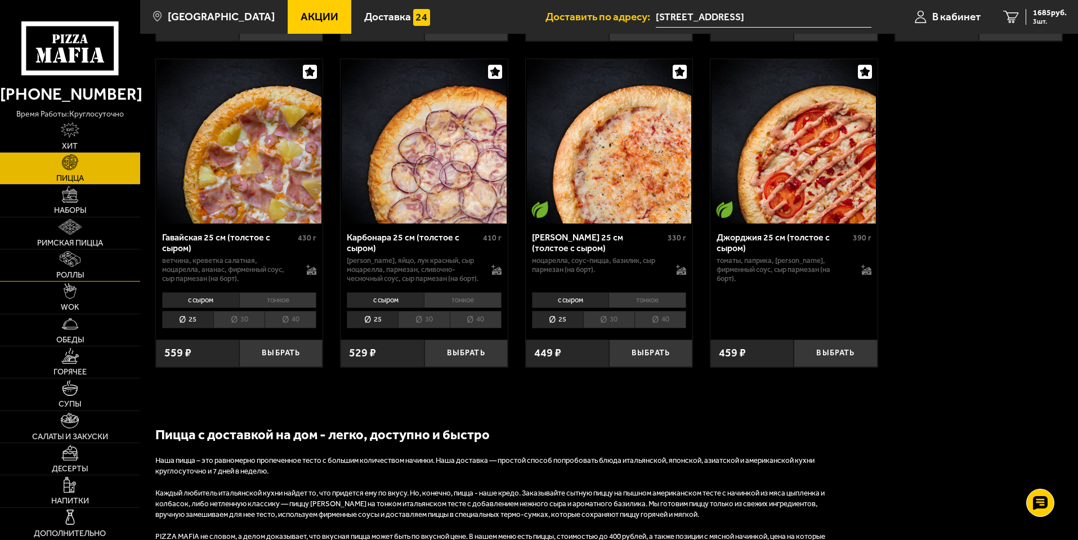
click at [102, 273] on link "Роллы" at bounding box center [70, 265] width 140 height 32
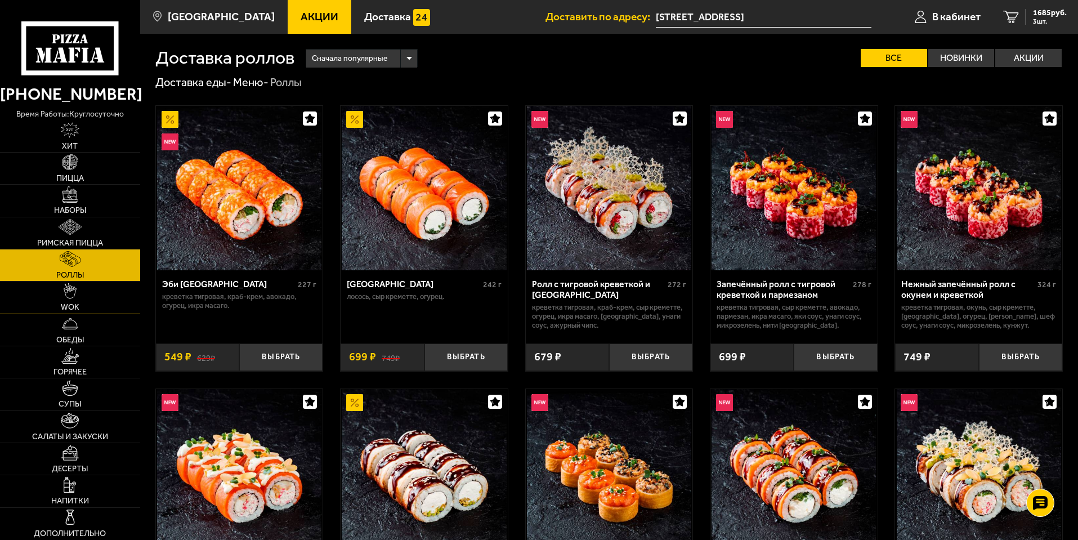
click at [101, 294] on link "WOK" at bounding box center [70, 298] width 140 height 32
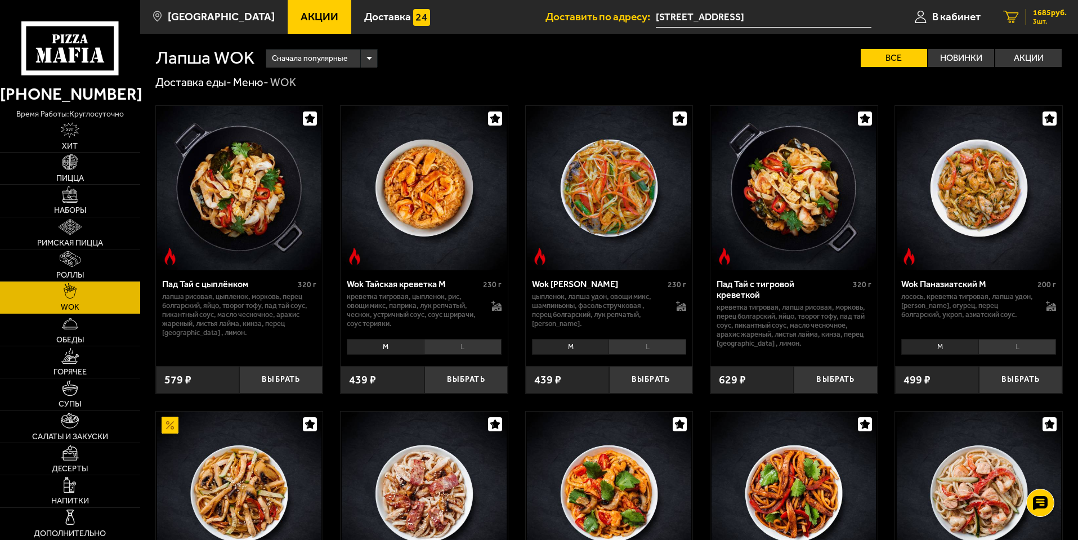
click at [1042, 28] on link "3 1685 руб. 3 шт." at bounding box center [1035, 17] width 86 height 34
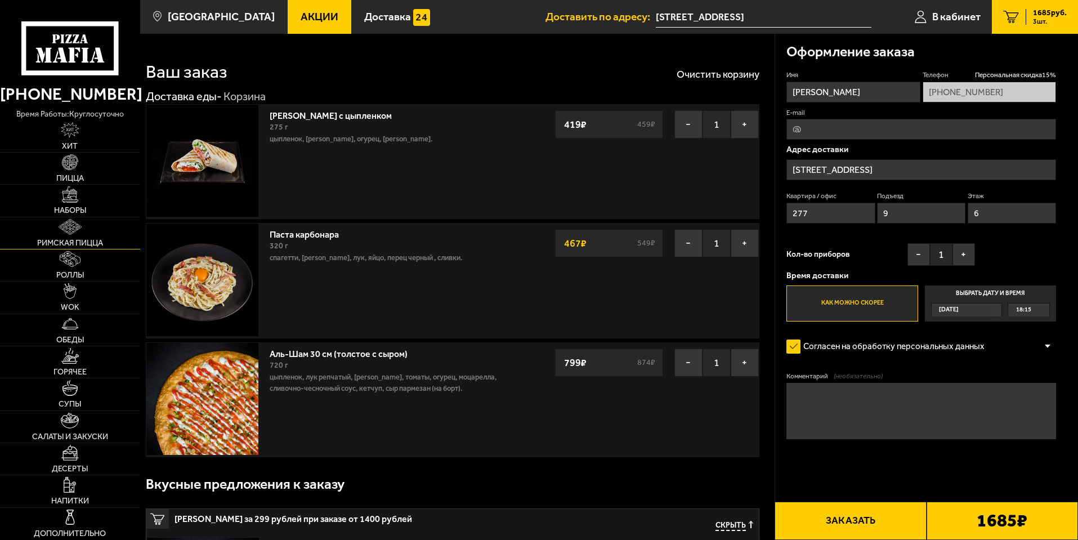
click at [102, 236] on link "Римская пицца" at bounding box center [70, 233] width 140 height 32
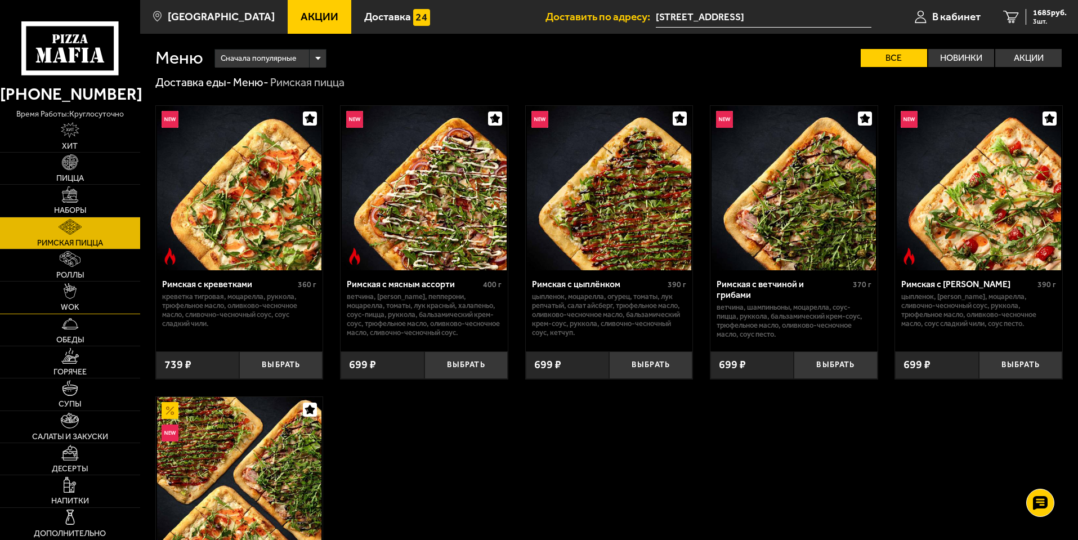
click at [97, 291] on link "WOK" at bounding box center [70, 298] width 140 height 32
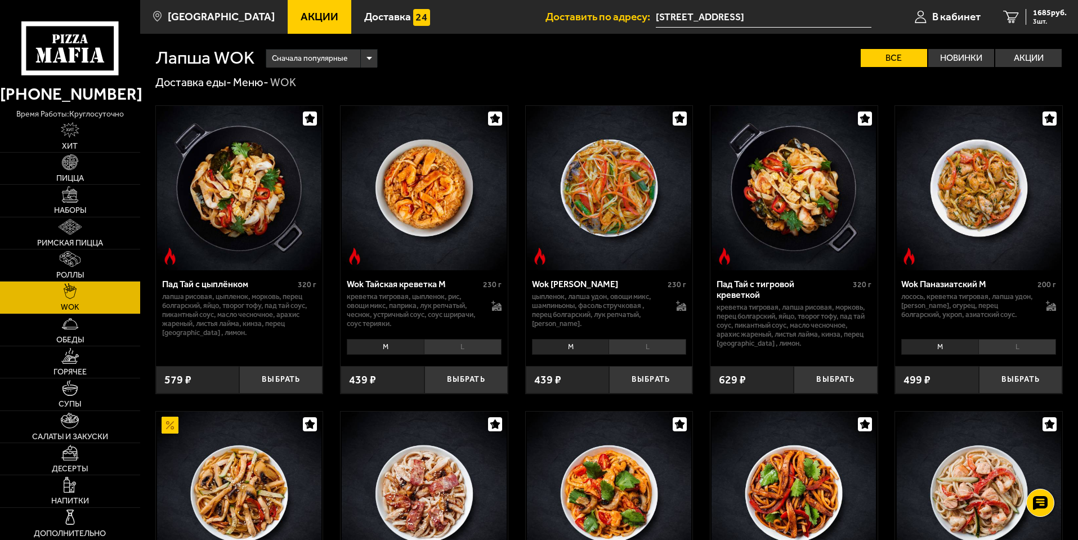
scroll to position [282, 0]
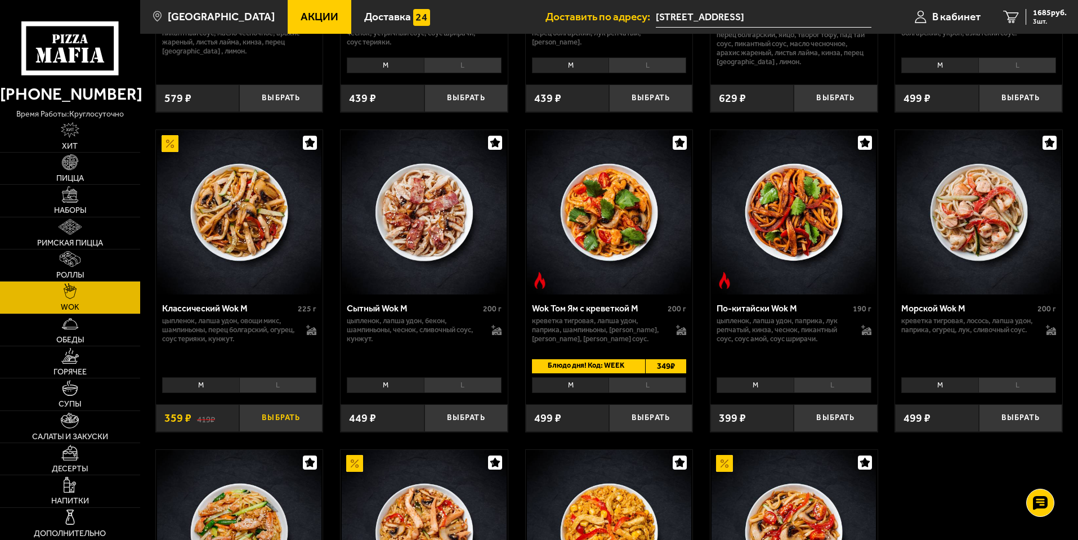
click at [272, 428] on button "Выбрать" at bounding box center [280, 418] width 83 height 28
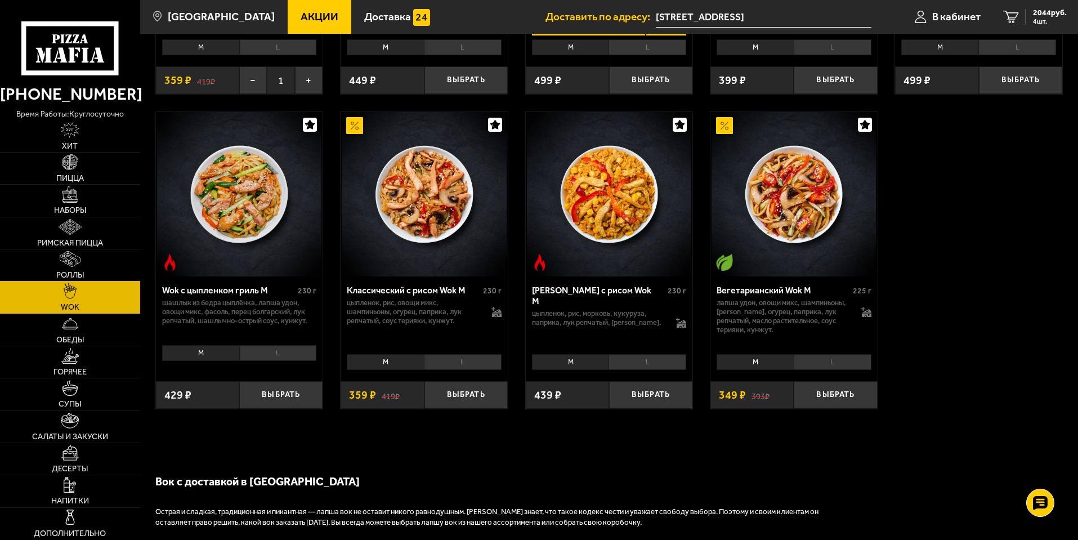
click at [97, 266] on link "Роллы" at bounding box center [70, 265] width 140 height 32
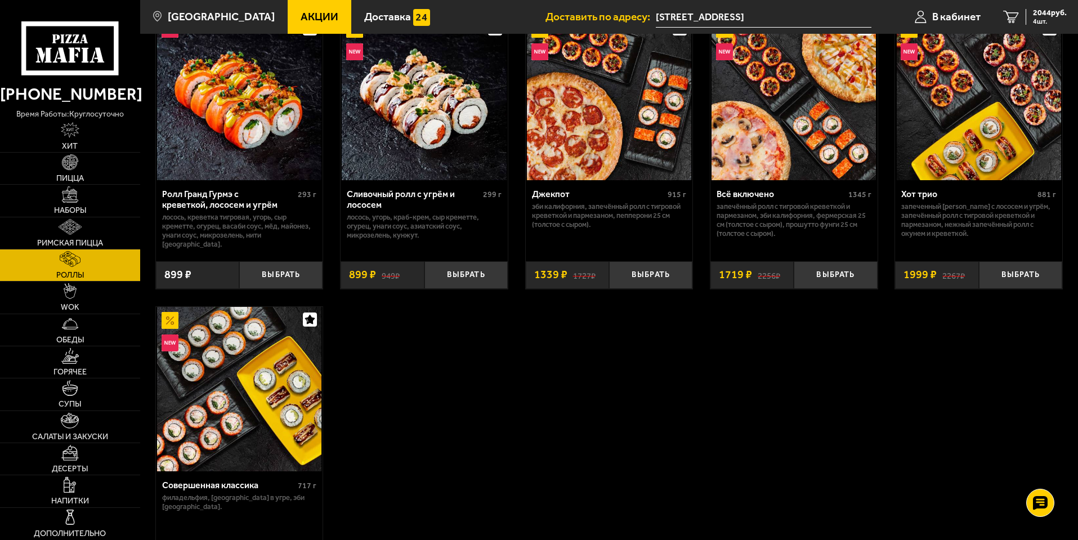
scroll to position [676, 0]
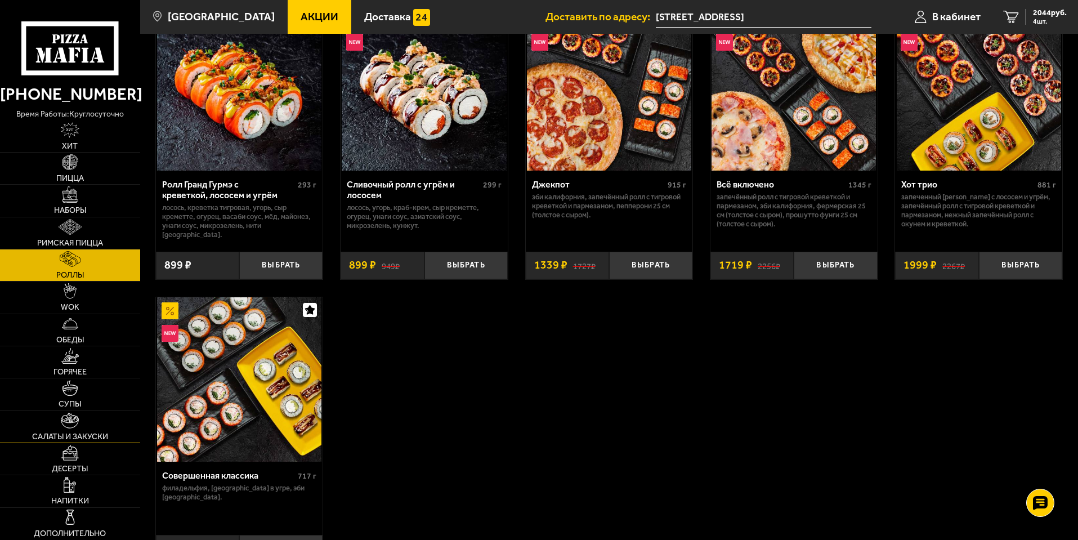
click at [100, 419] on link "Салаты и закуски" at bounding box center [70, 427] width 140 height 32
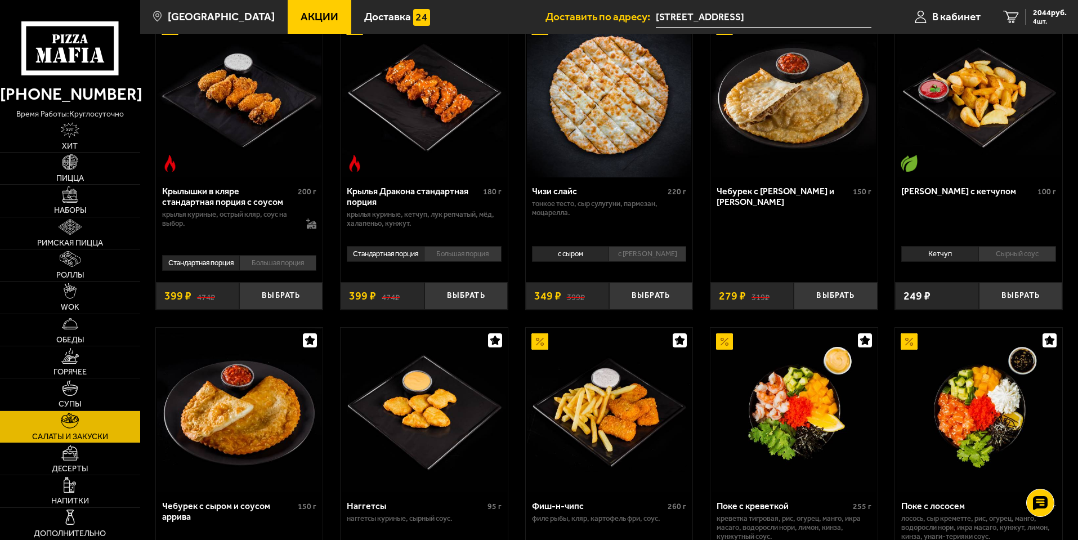
scroll to position [619, 0]
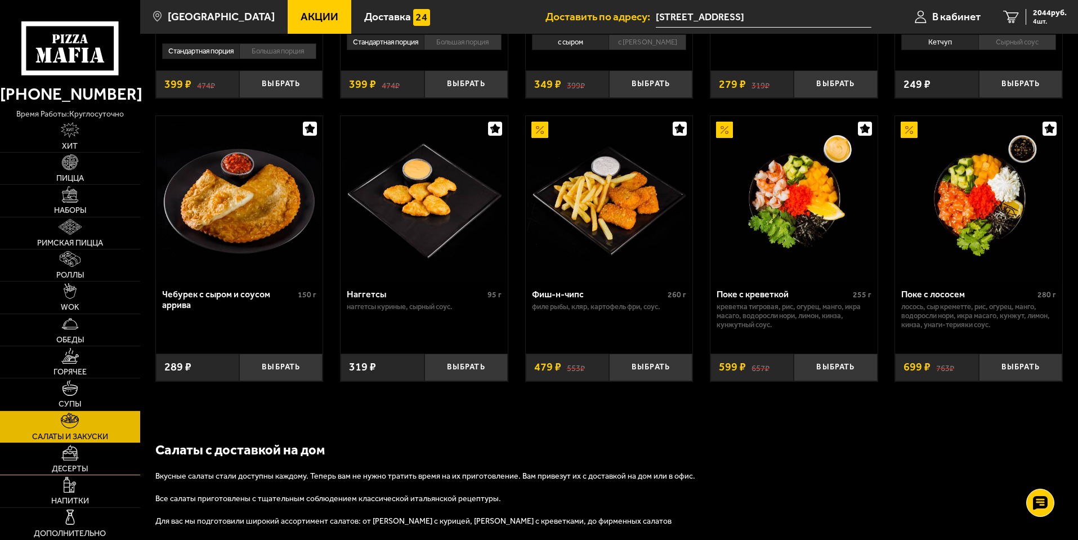
click at [79, 465] on span "Десерты" at bounding box center [70, 469] width 36 height 8
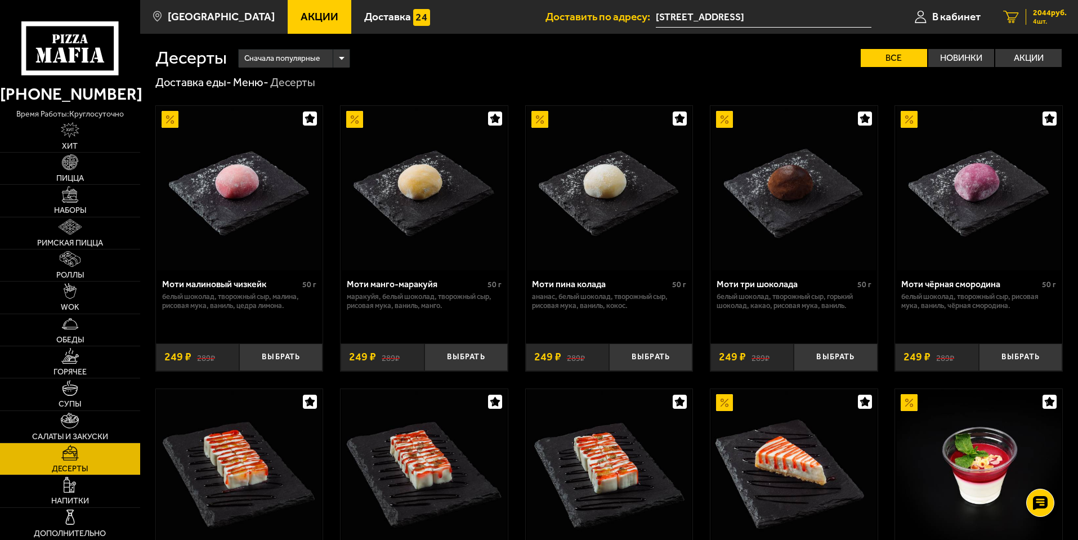
click at [1068, 10] on link "4 2044 руб. 4 шт." at bounding box center [1035, 17] width 86 height 34
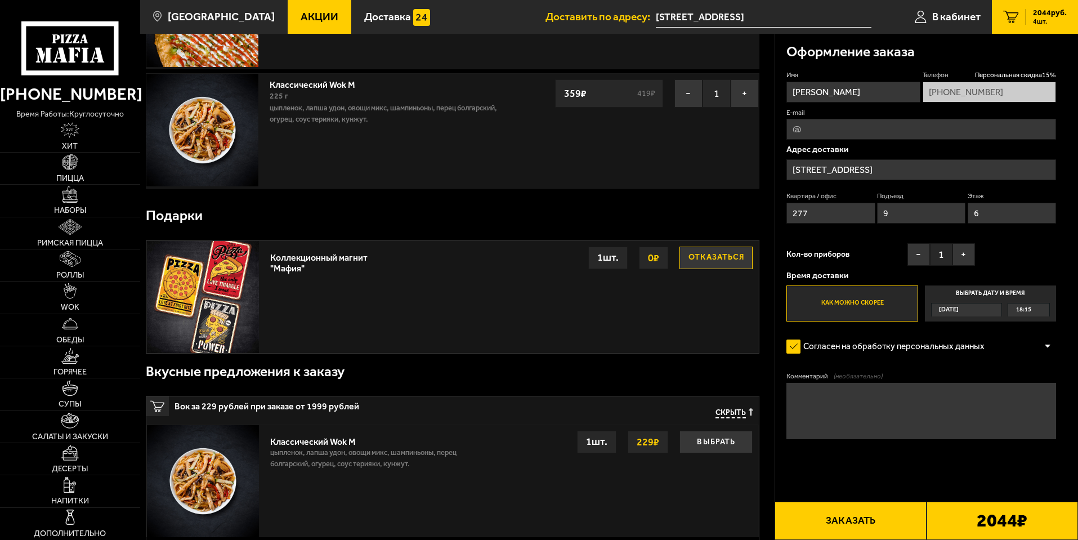
scroll to position [619, 0]
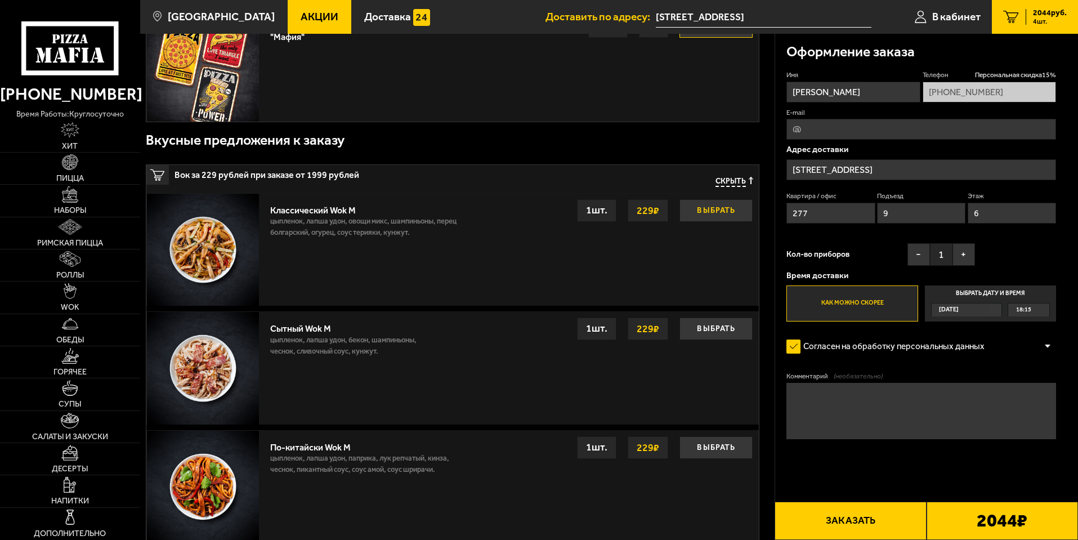
click at [723, 210] on button "Выбрать" at bounding box center [716, 210] width 73 height 23
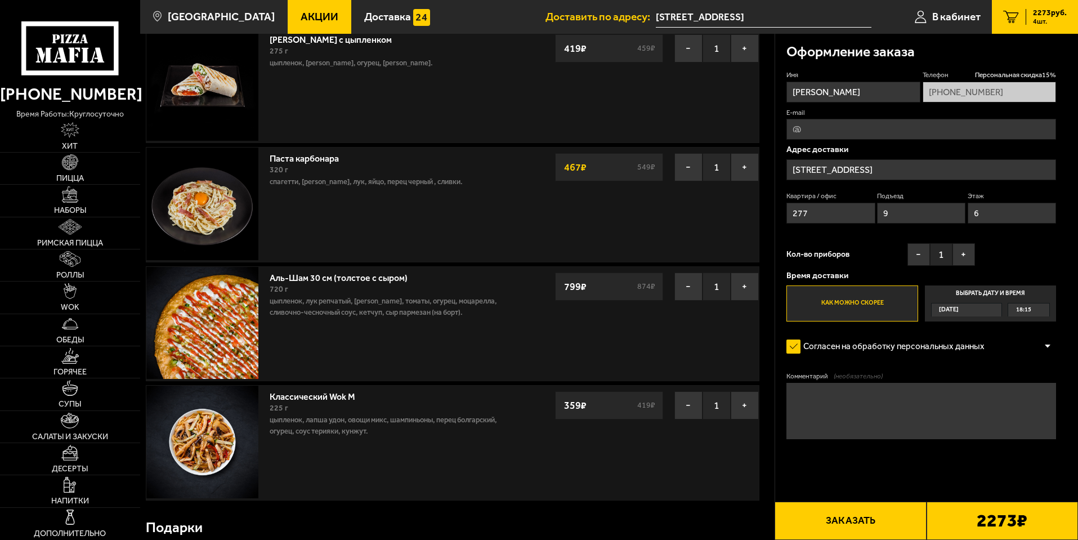
scroll to position [56, 0]
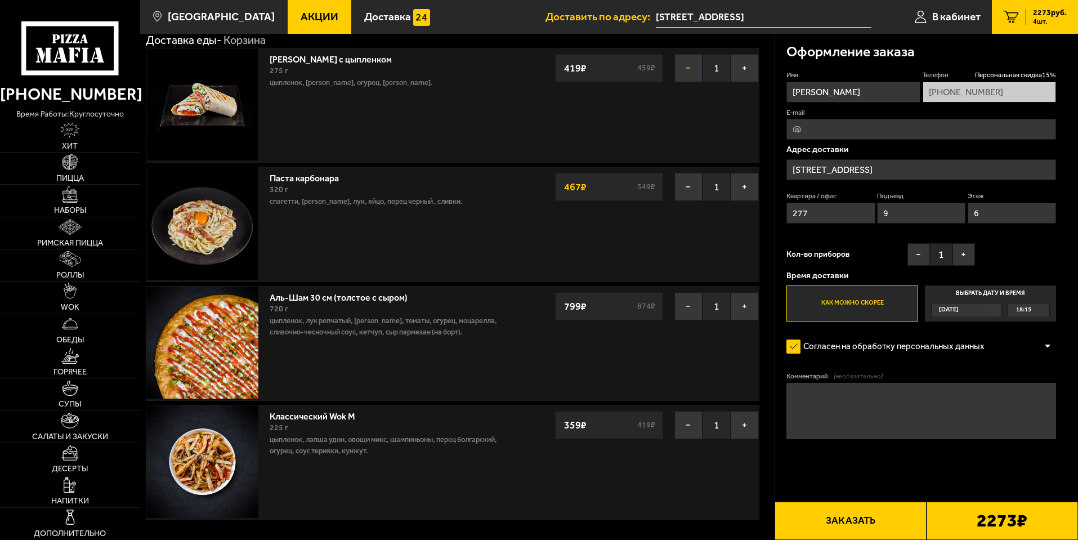
click at [690, 69] on button "−" at bounding box center [688, 68] width 28 height 28
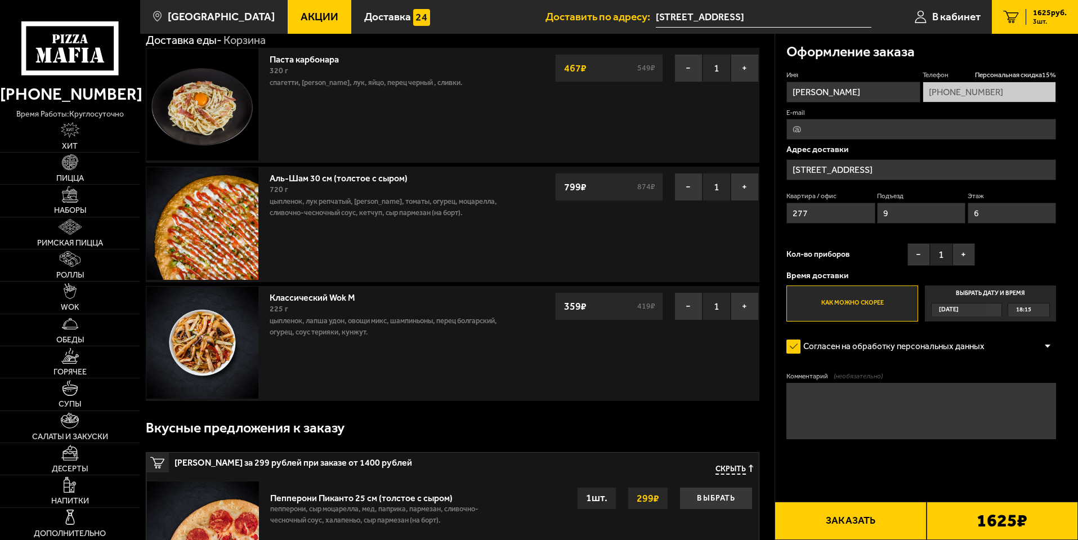
click at [731, 470] on span "Скрыть" at bounding box center [731, 469] width 30 height 11
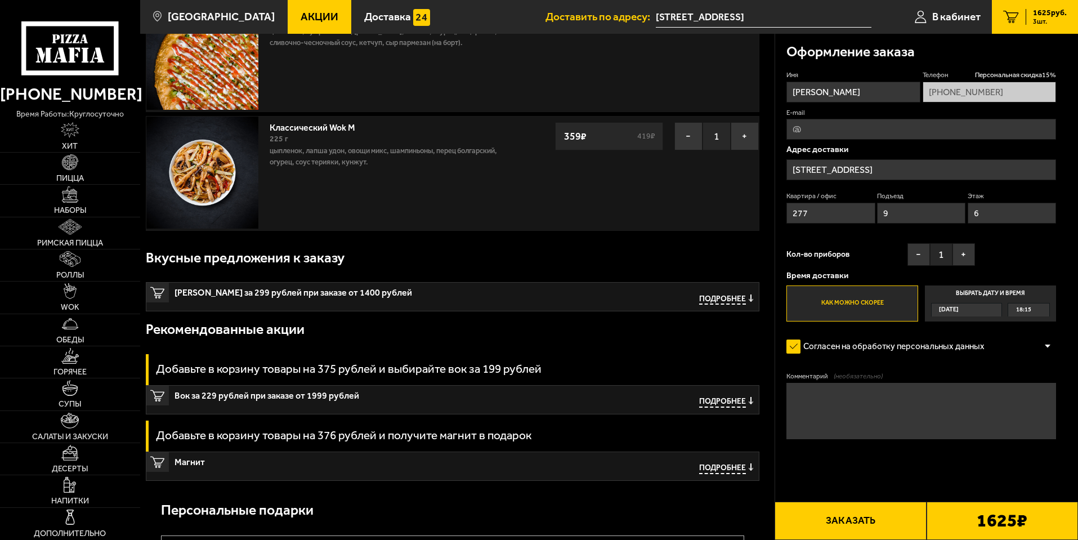
scroll to position [394, 0]
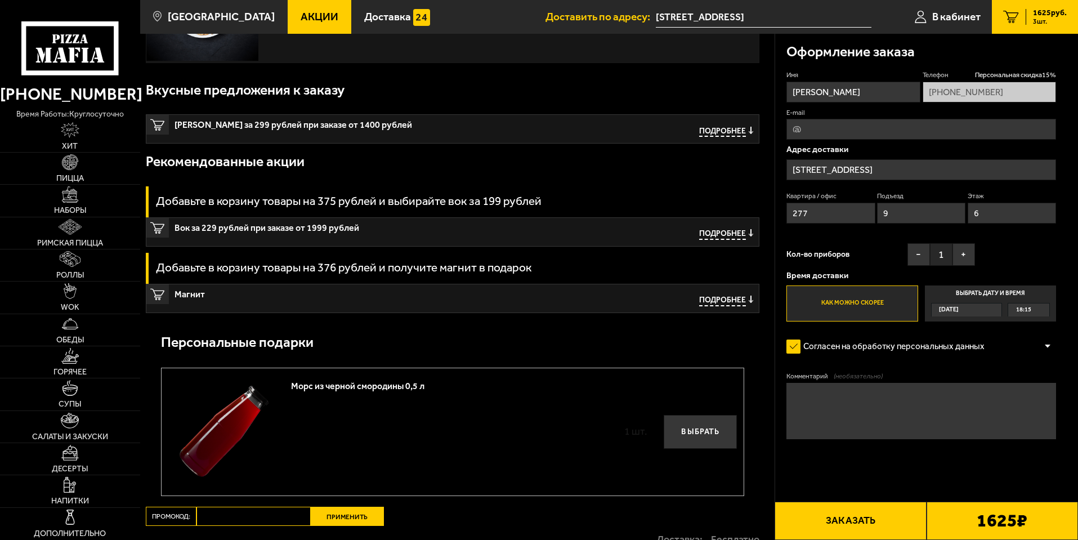
click at [726, 240] on span "Подробнее" at bounding box center [722, 234] width 47 height 11
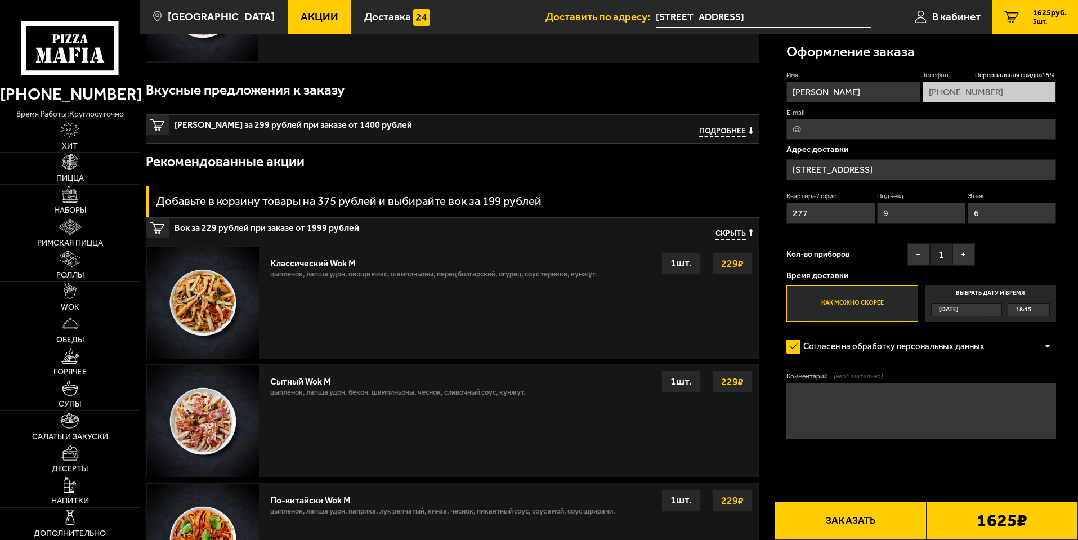
click at [728, 234] on span "Скрыть" at bounding box center [731, 234] width 30 height 11
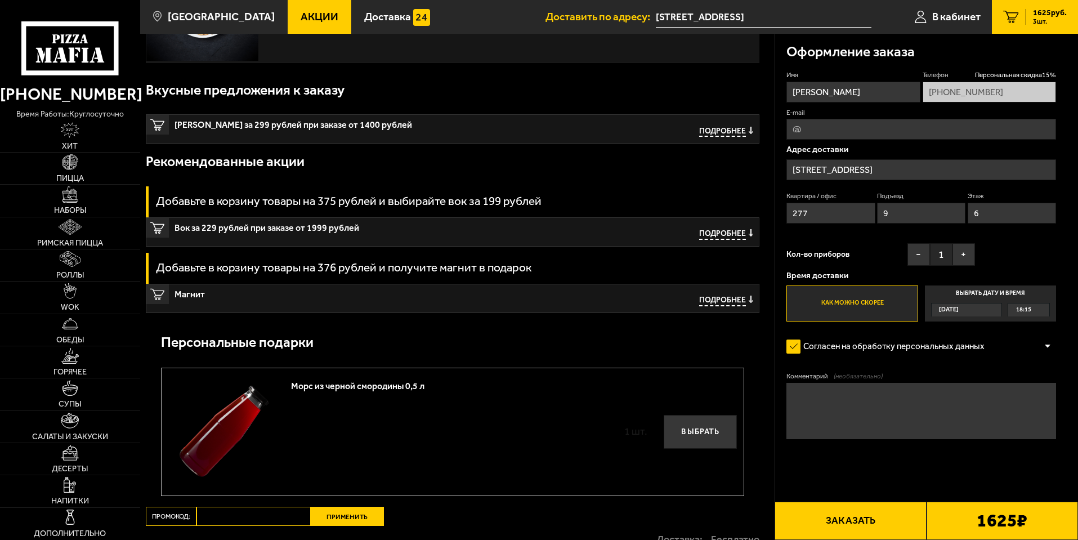
click at [717, 129] on span "Подробнее" at bounding box center [722, 132] width 47 height 11
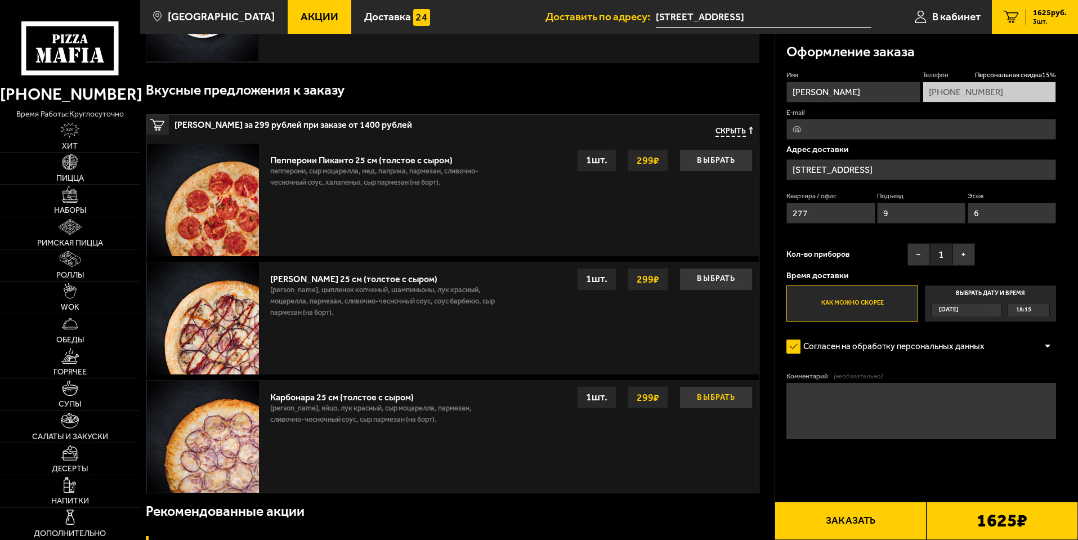
click at [739, 399] on button "Выбрать" at bounding box center [716, 397] width 73 height 23
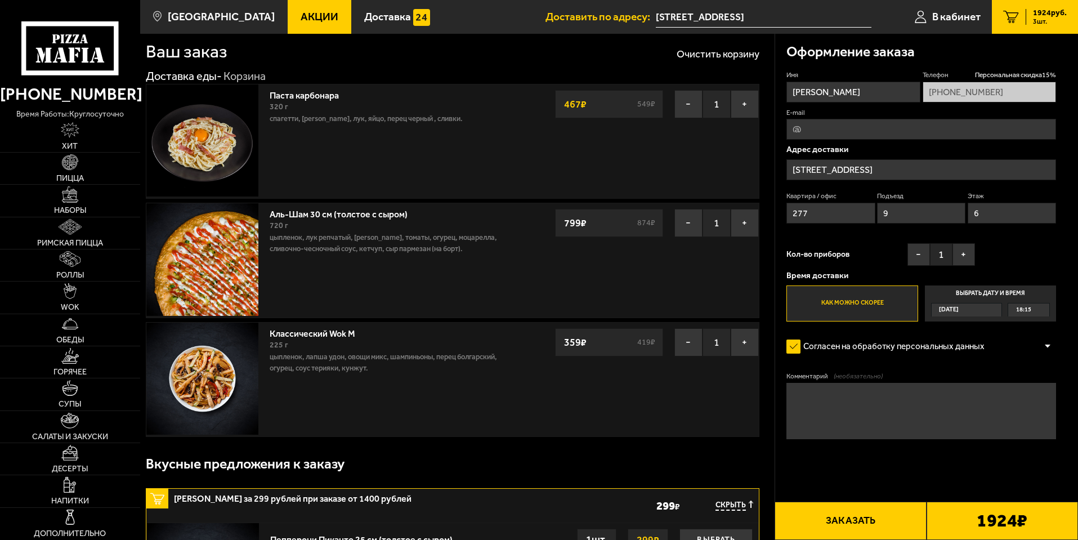
scroll to position [0, 0]
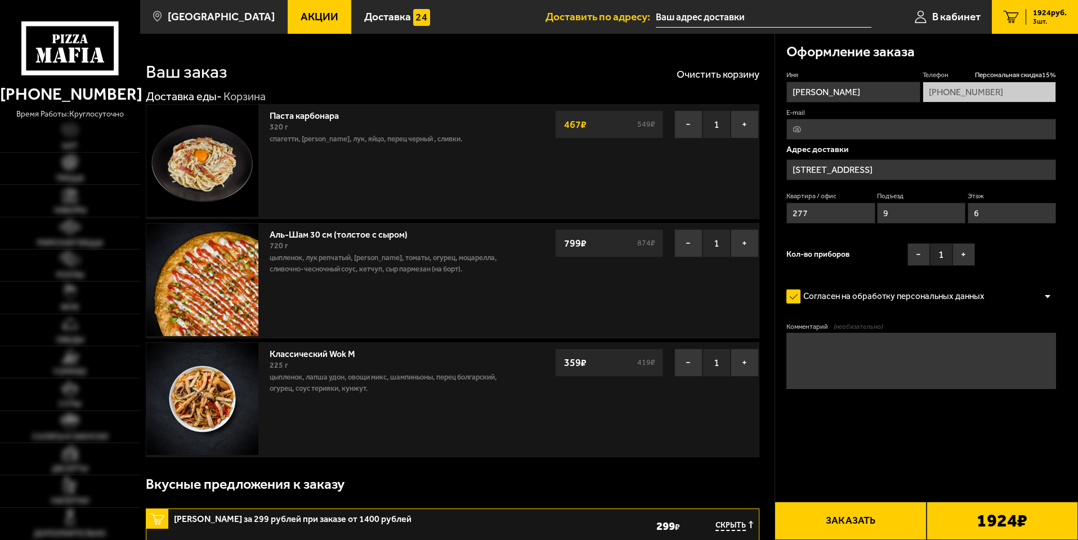
type input "[STREET_ADDRESS]"
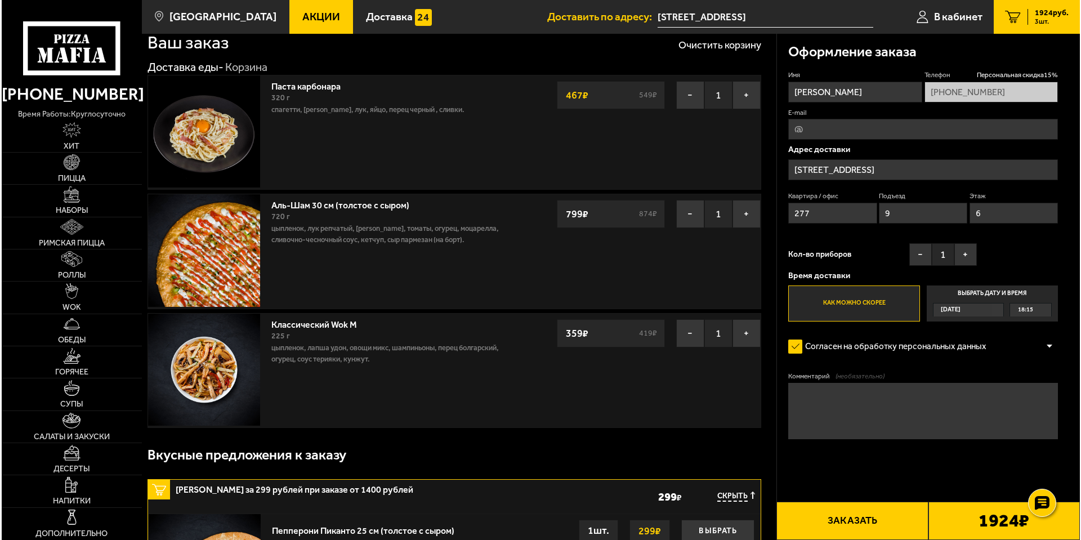
scroll to position [11, 0]
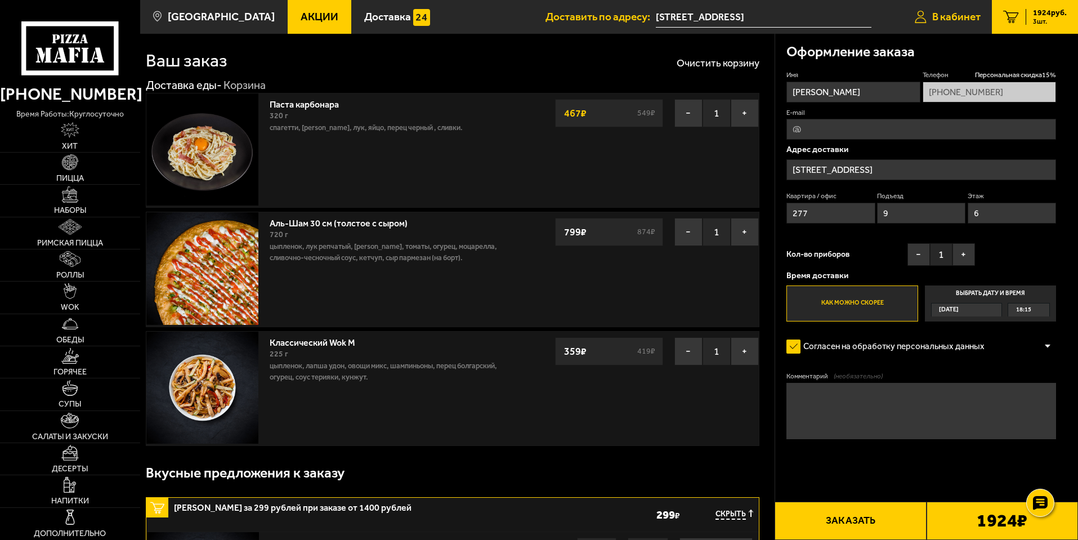
click at [970, 21] on span "В кабинет" at bounding box center [956, 16] width 48 height 11
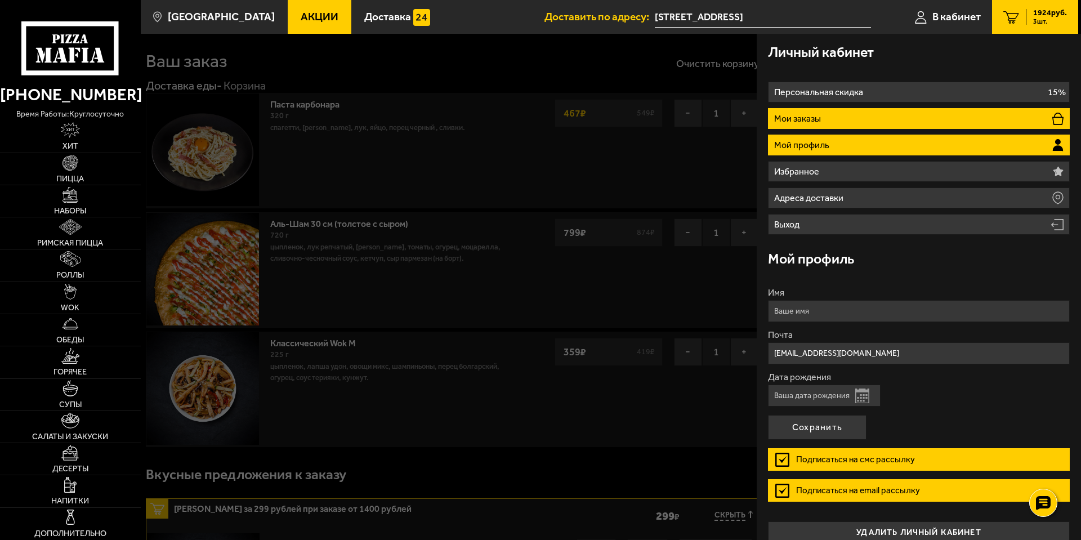
click at [881, 126] on li "Мои заказы" at bounding box center [919, 118] width 302 height 21
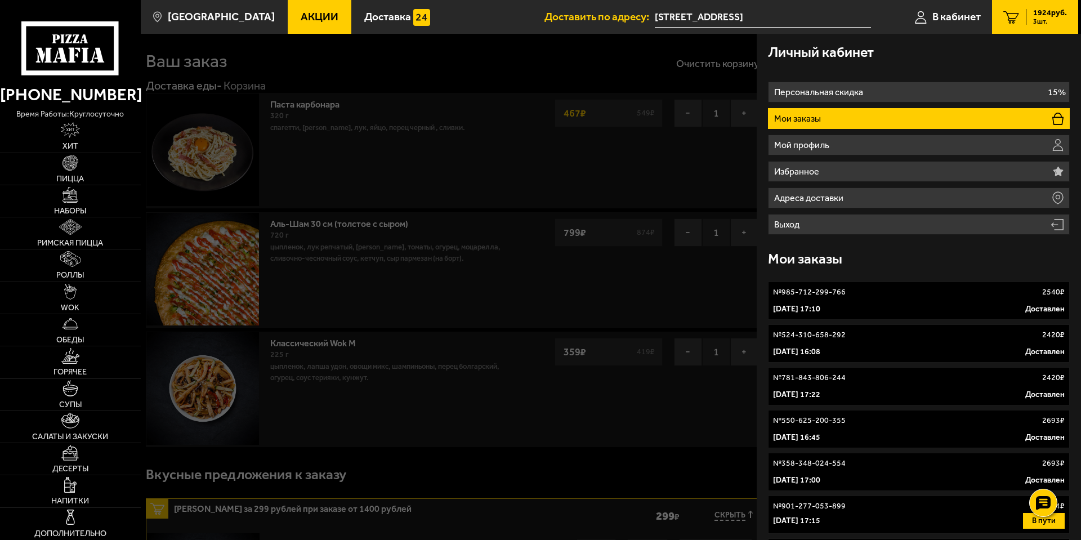
click at [905, 285] on link "№ 985-712-299-766 2540 ₽ 12 августа 2025 г. 17:10 Доставлен" at bounding box center [919, 301] width 302 height 38
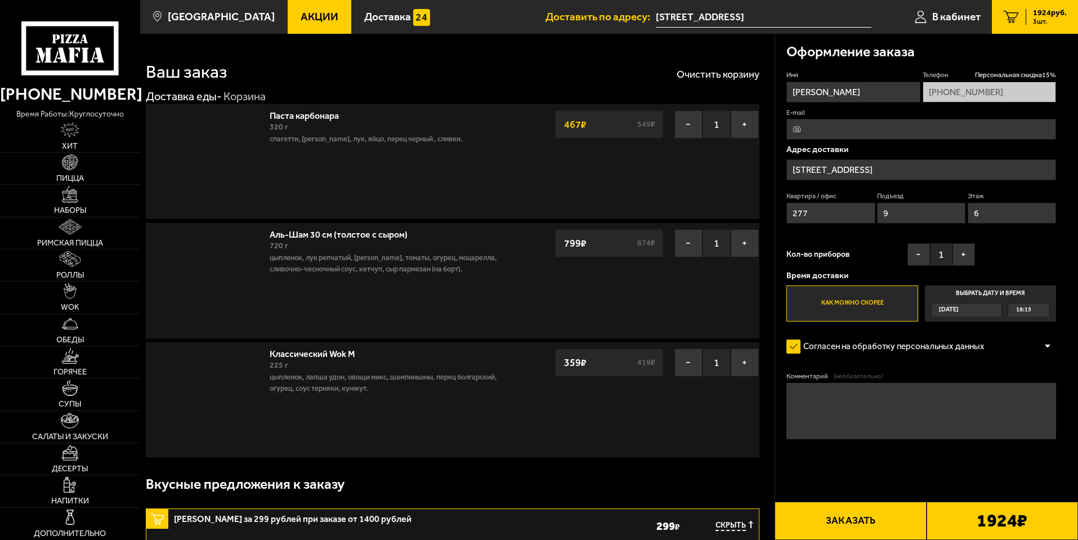
scroll to position [1, 0]
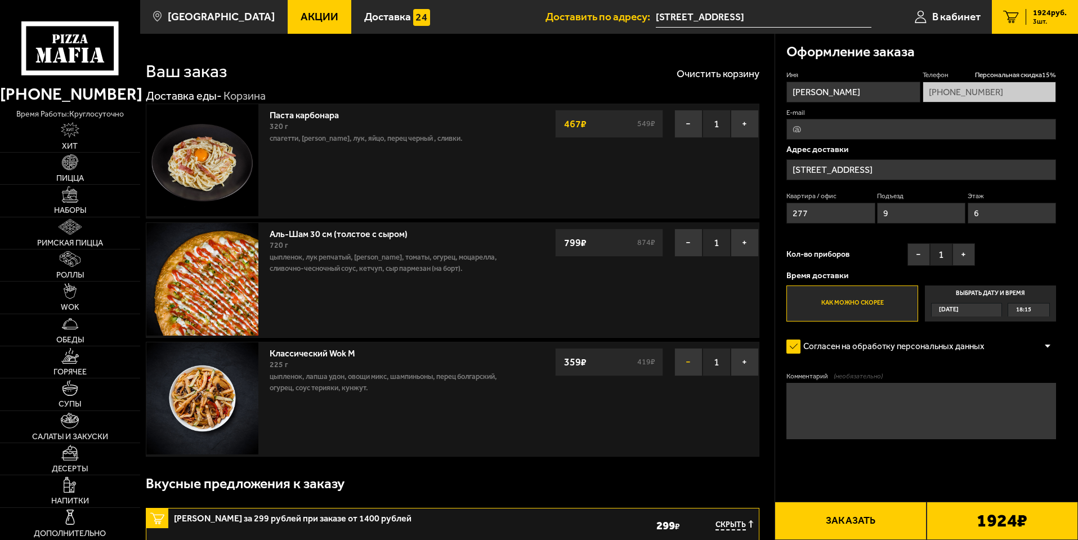
click at [690, 376] on button "−" at bounding box center [688, 362] width 28 height 28
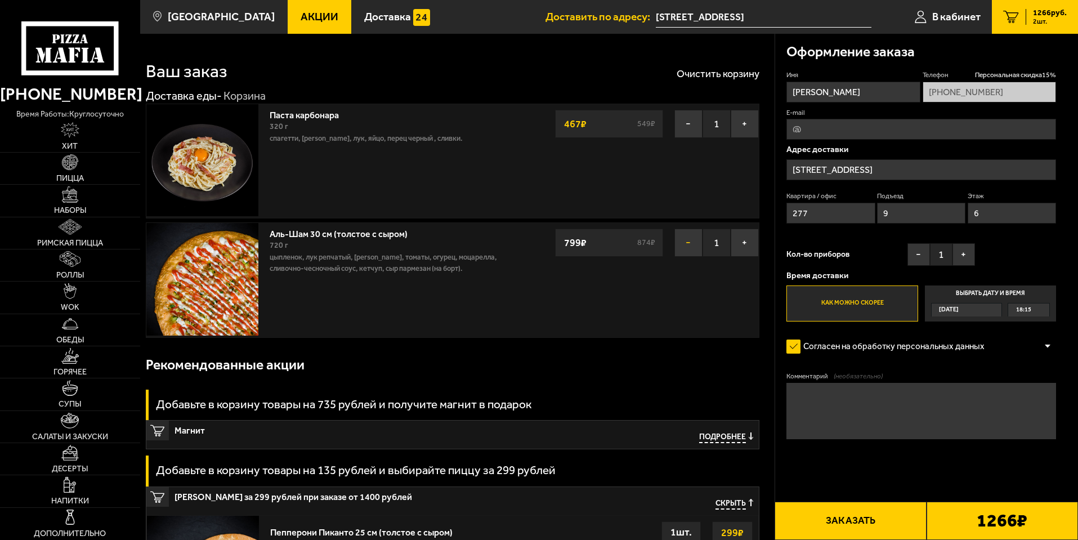
click at [677, 229] on button "−" at bounding box center [688, 243] width 28 height 28
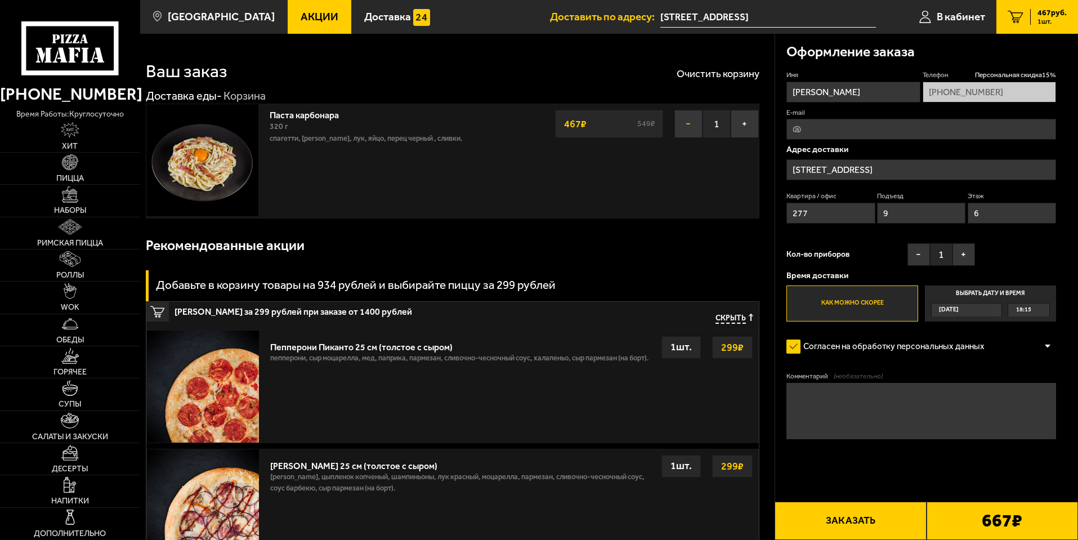
click at [698, 124] on button "−" at bounding box center [688, 124] width 28 height 28
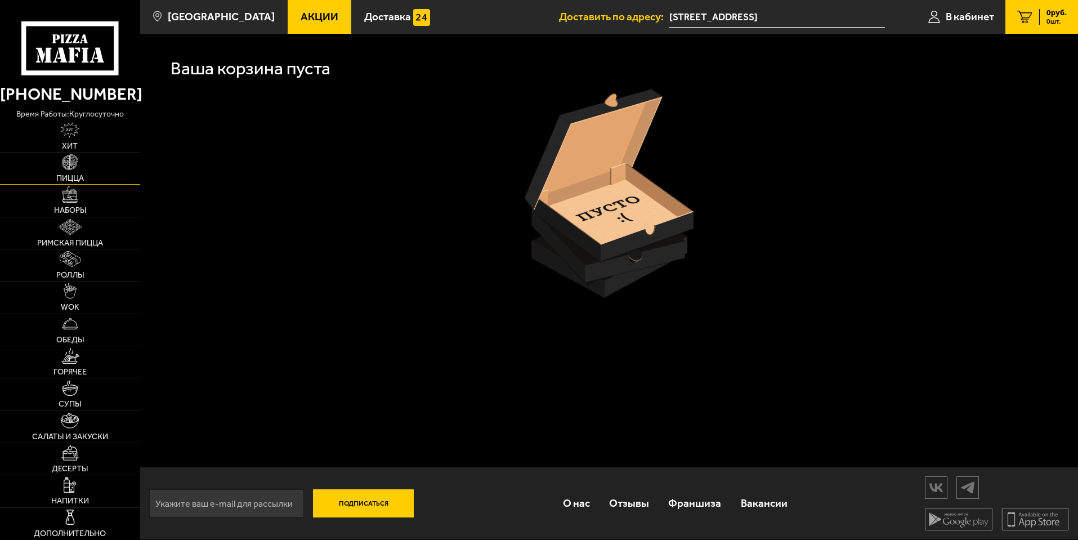
click at [69, 164] on img at bounding box center [70, 162] width 16 height 16
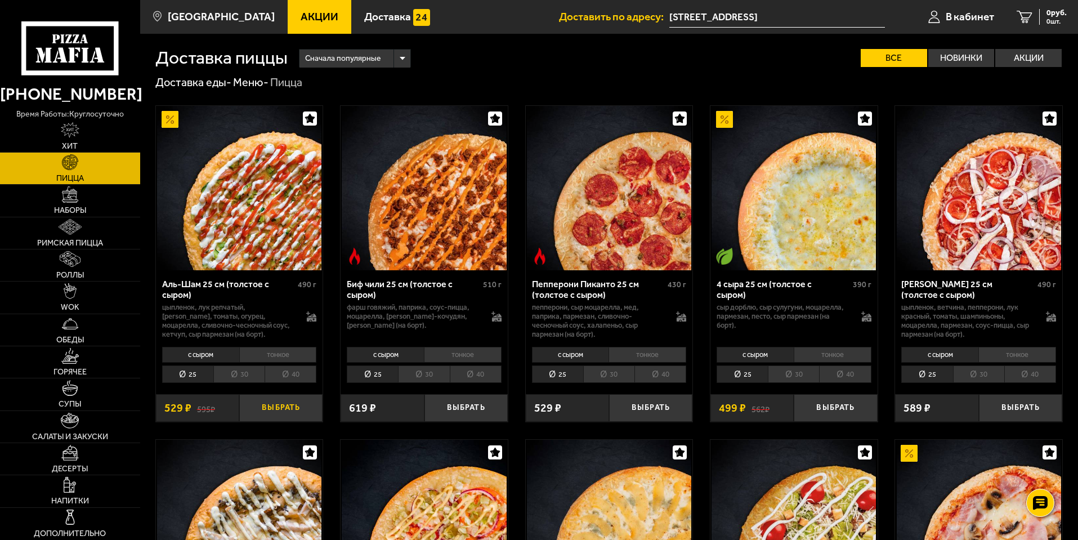
click at [299, 417] on button "Выбрать" at bounding box center [280, 408] width 83 height 28
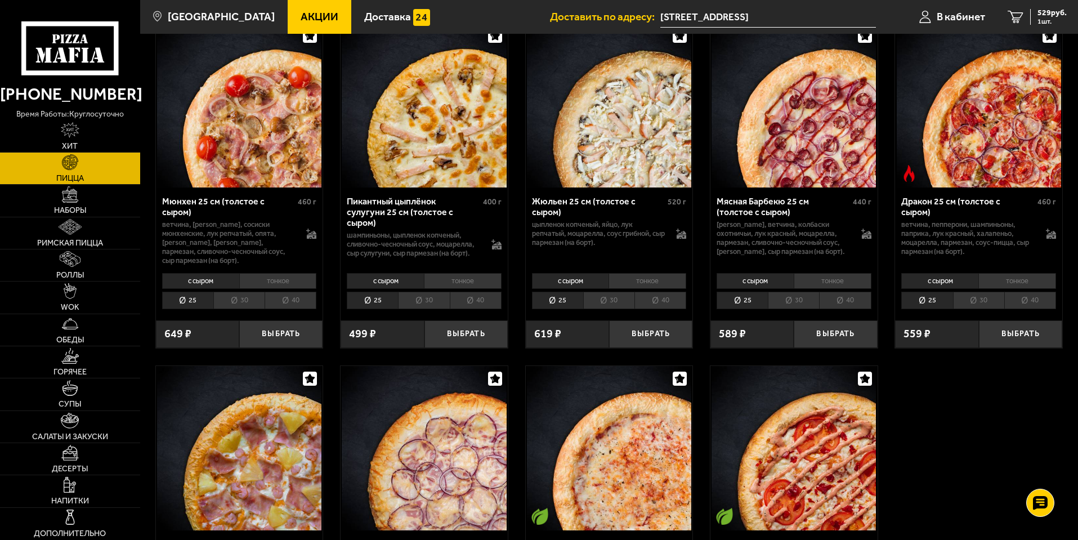
scroll to position [1520, 0]
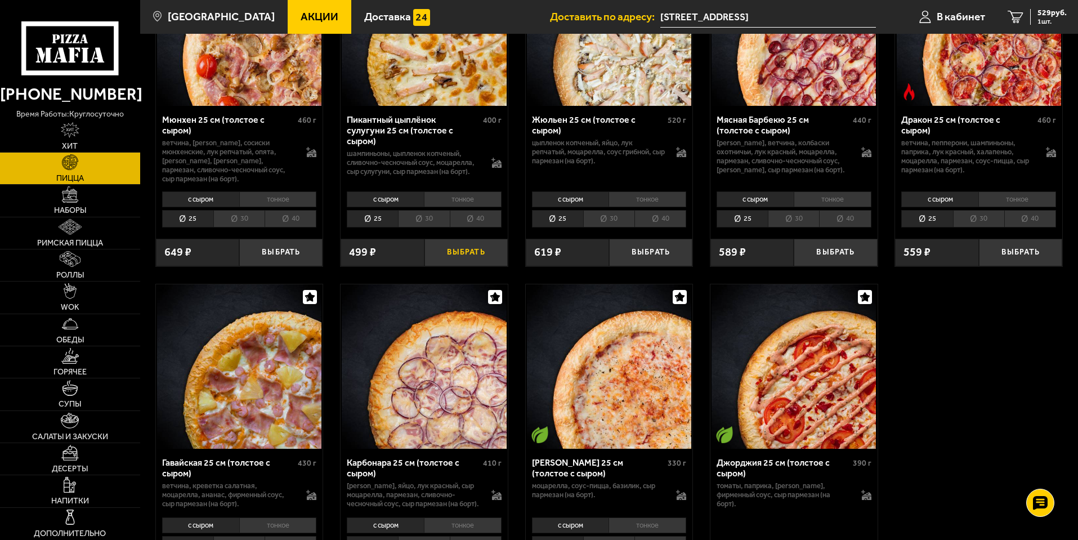
click at [457, 266] on button "Выбрать" at bounding box center [466, 253] width 83 height 28
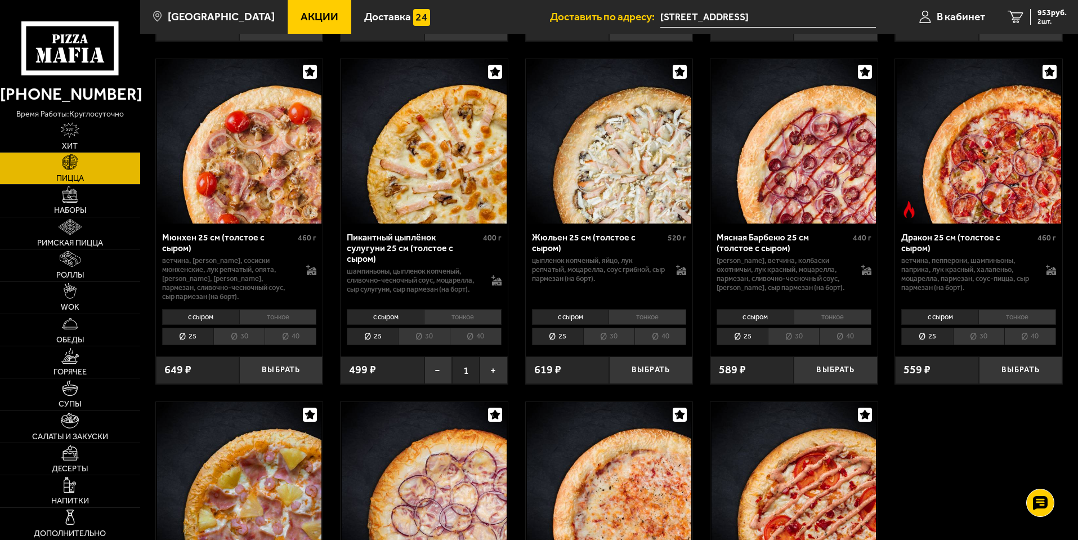
scroll to position [1239, 0]
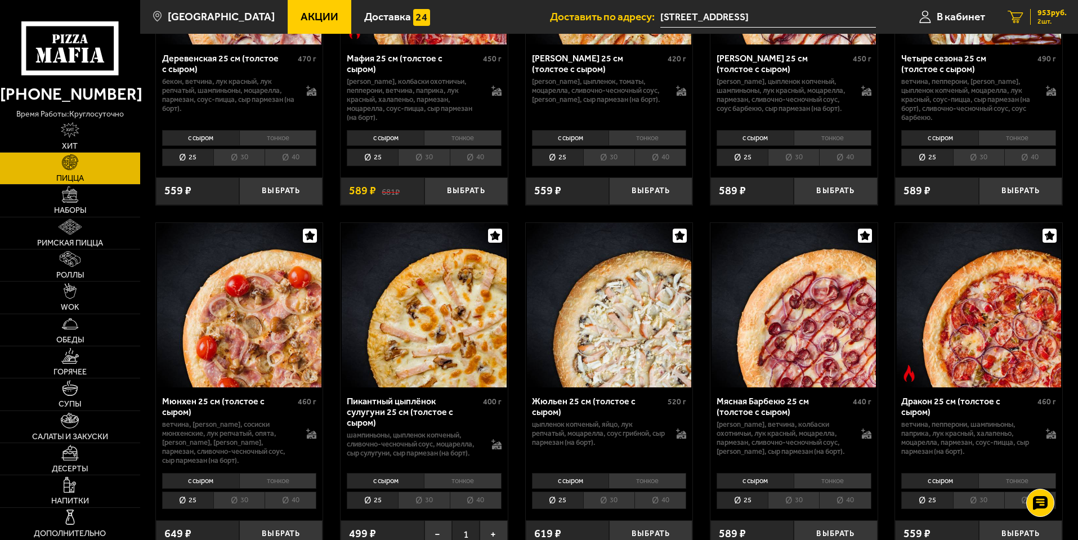
click at [1041, 20] on span "2 шт." at bounding box center [1052, 21] width 29 height 7
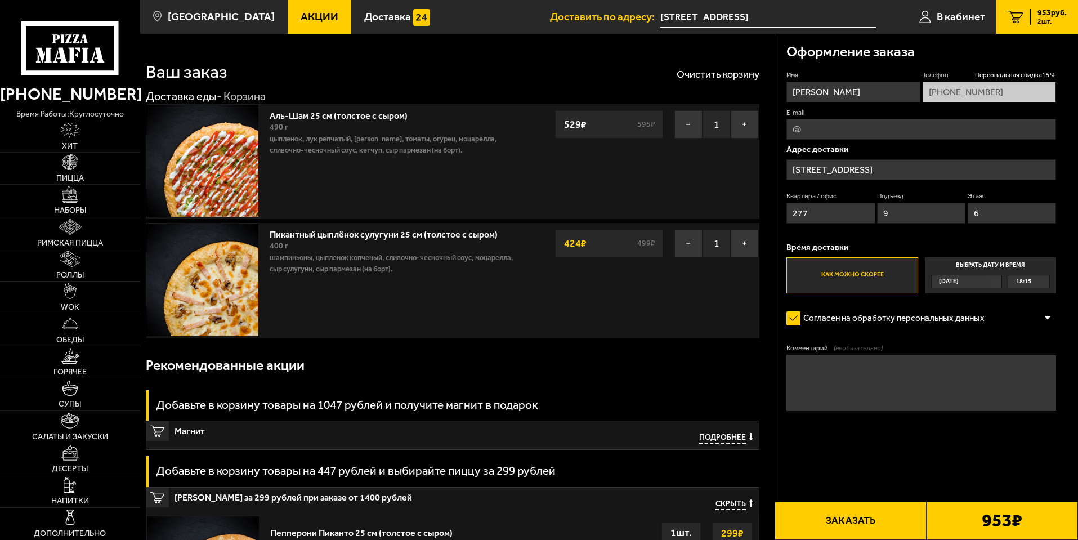
click at [711, 66] on div "Ваш заказ Очистить корзину" at bounding box center [453, 64] width 614 height 33
click at [708, 79] on button "Очистить корзину" at bounding box center [718, 74] width 83 height 10
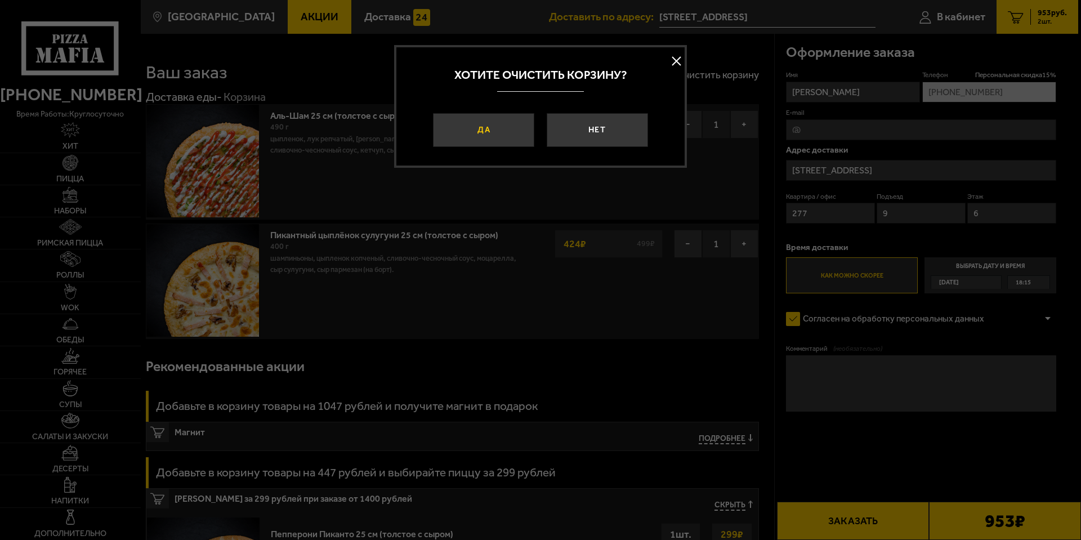
click at [476, 126] on button "Да" at bounding box center [483, 130] width 101 height 34
